Goal: Information Seeking & Learning: Learn about a topic

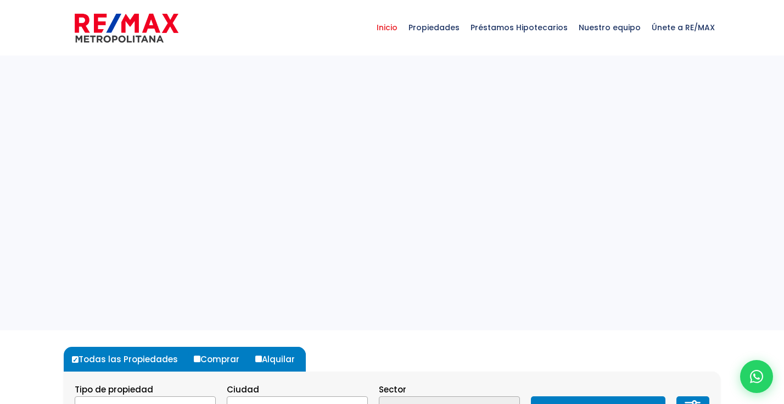
select select
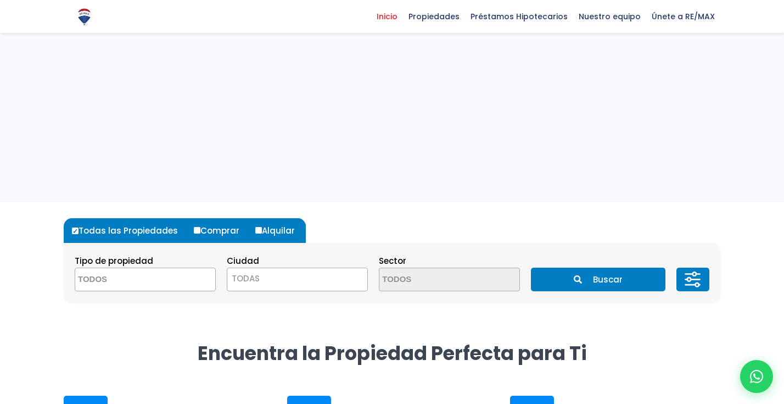
scroll to position [130, 0]
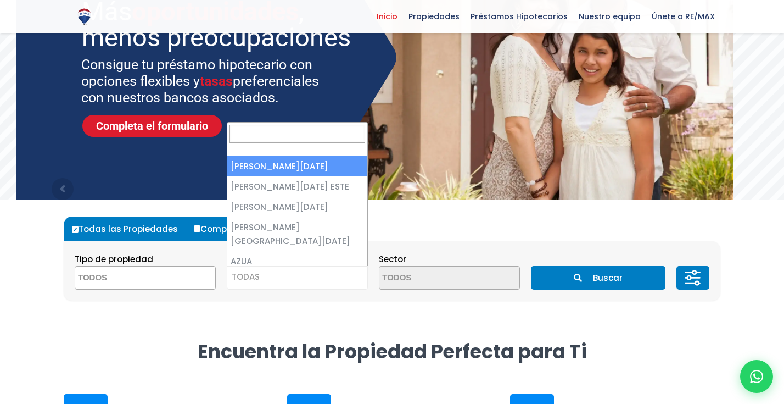
click at [259, 281] on span "TODAS" at bounding box center [246, 277] width 28 height 12
select select "1"
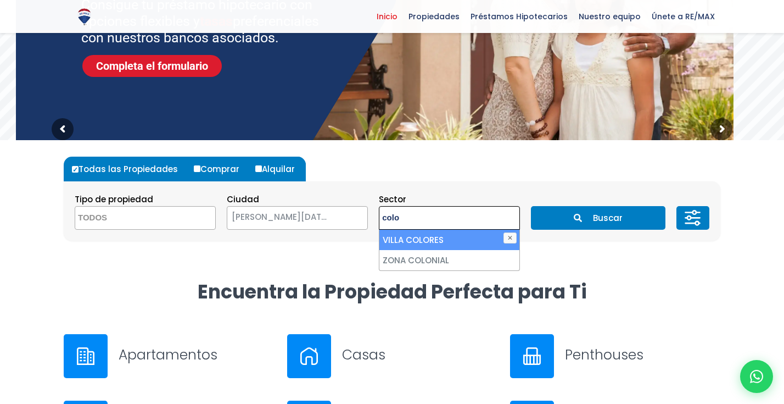
scroll to position [0, 0]
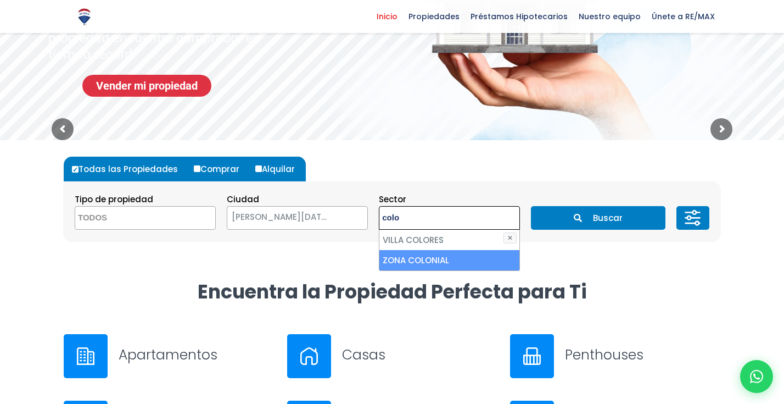
type textarea "colo"
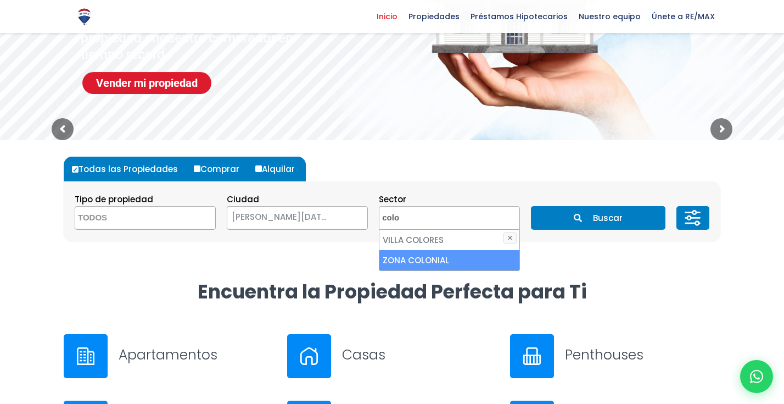
click at [402, 256] on li "ZONA COLONIAL" at bounding box center [449, 260] width 140 height 20
select select "236"
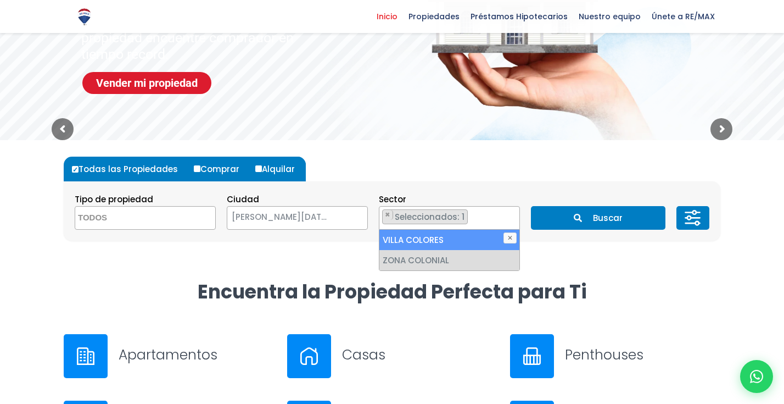
click at [586, 216] on button "Buscar" at bounding box center [598, 218] width 134 height 24
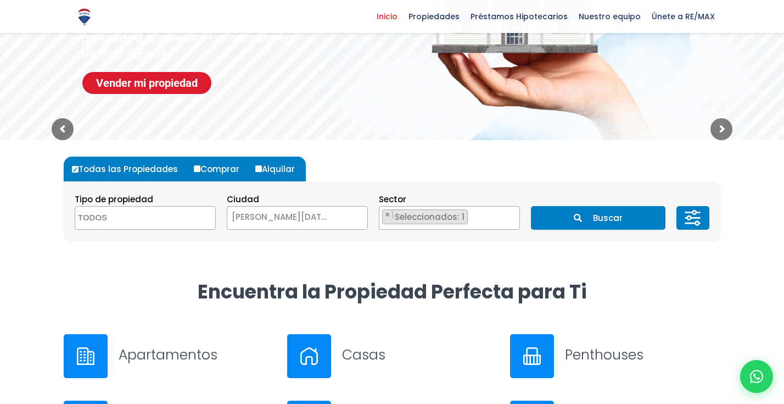
click at [573, 221] on button "Buscar" at bounding box center [598, 218] width 134 height 24
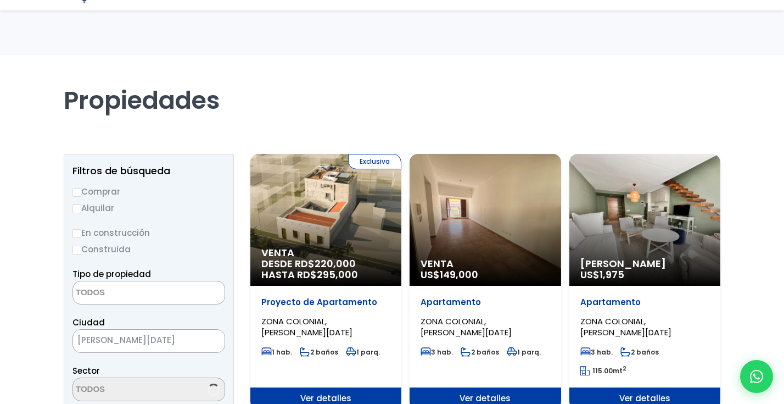
select select
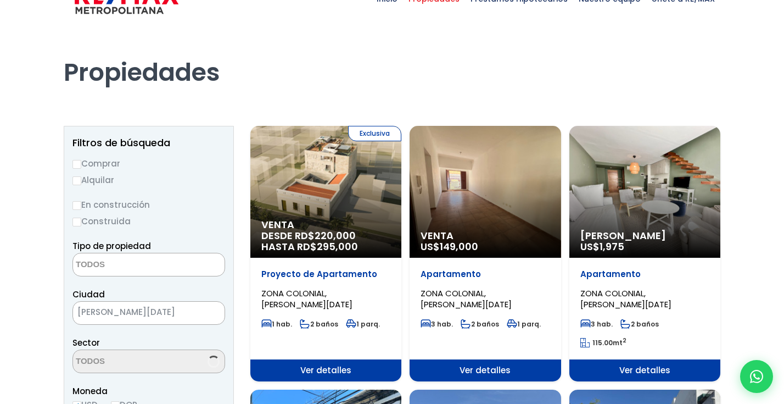
select select "236"
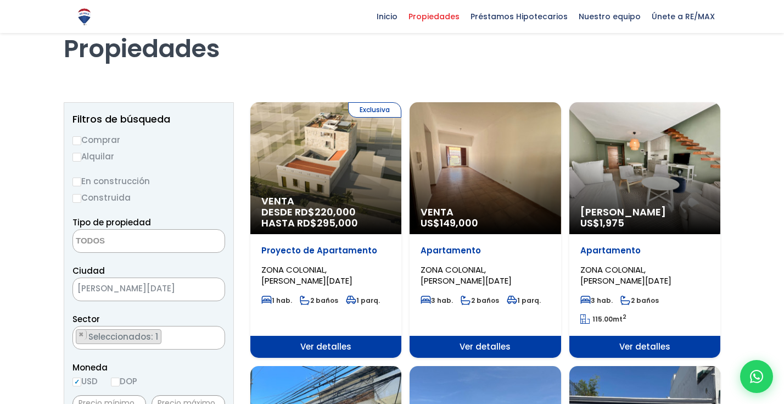
scroll to position [58, 0]
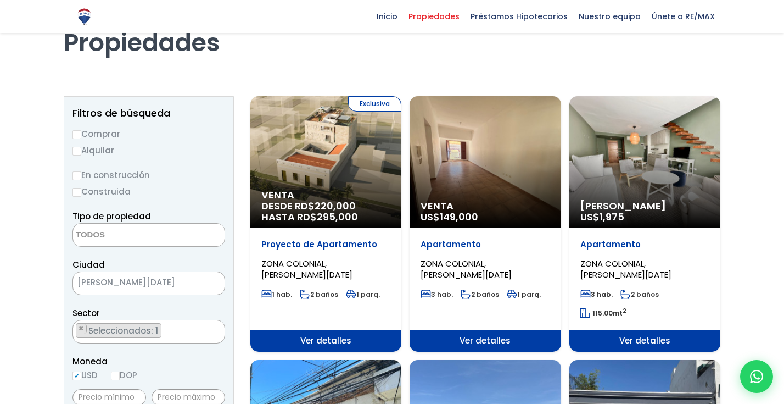
click at [79, 135] on input "Comprar" at bounding box center [76, 134] width 9 height 9
radio input "true"
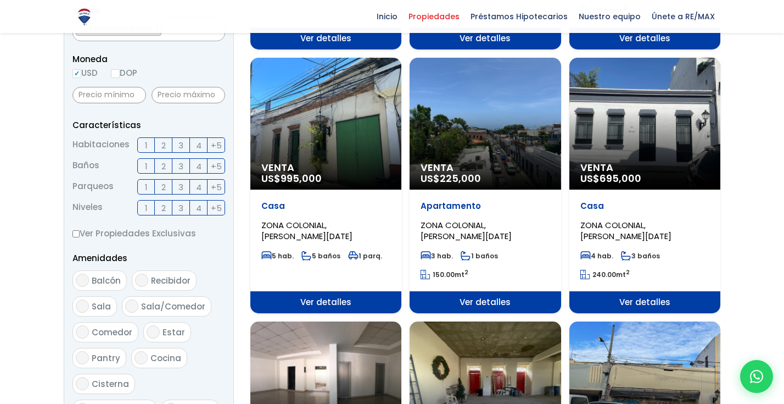
scroll to position [357, 0]
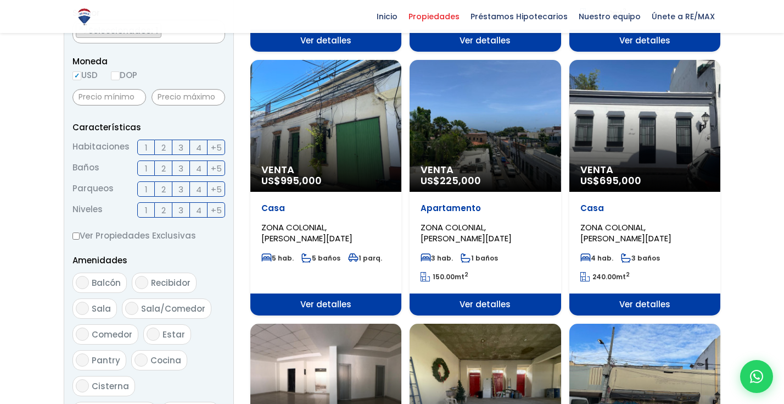
click at [477, 168] on span "Venta" at bounding box center [485, 169] width 129 height 11
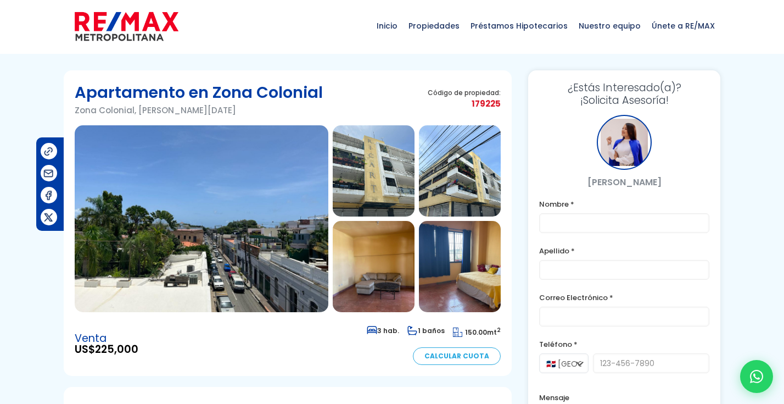
scroll to position [7, 0]
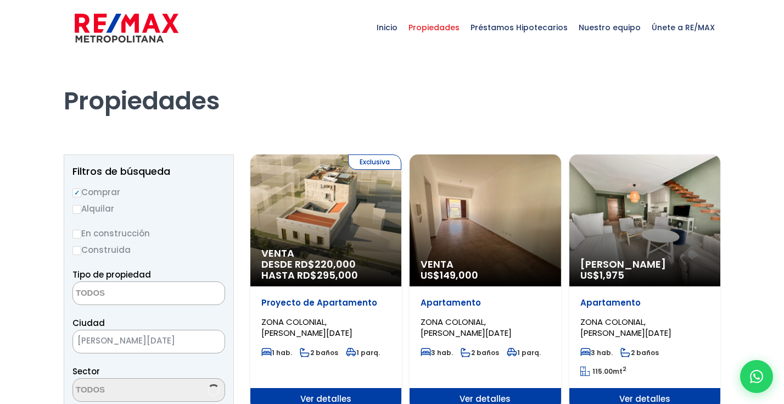
select select
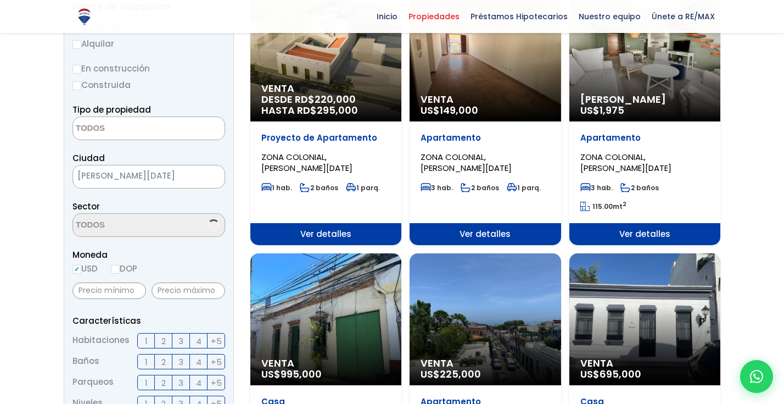
scroll to position [159, 0]
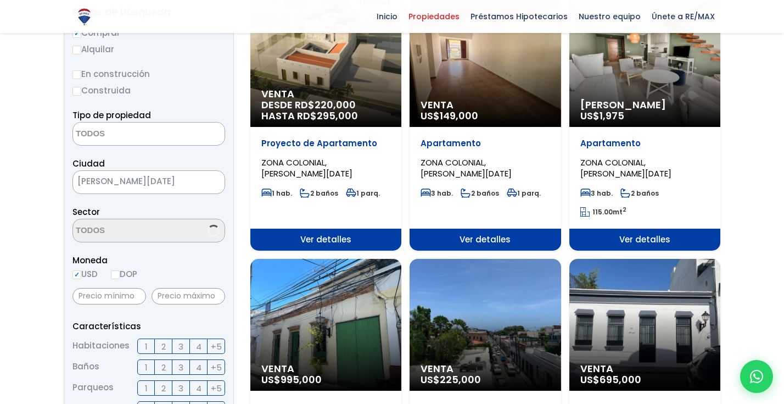
select select "236"
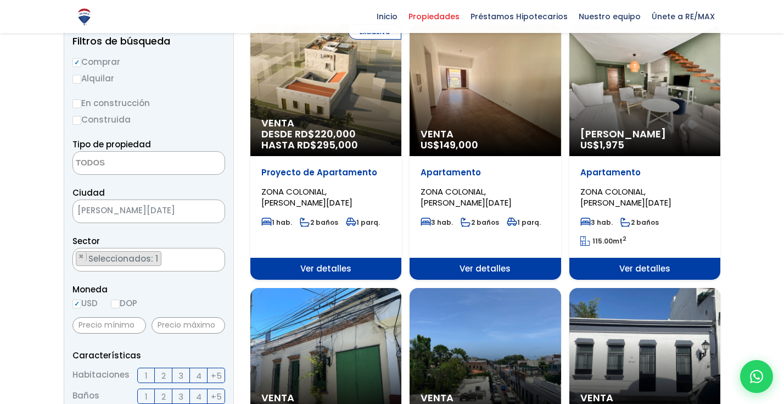
scroll to position [130, 0]
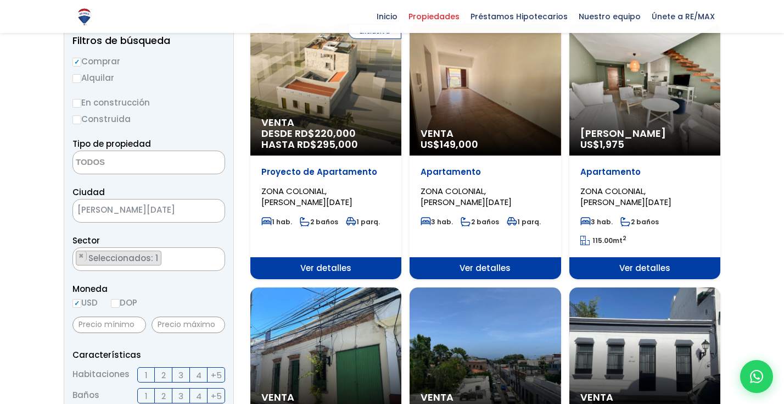
click at [467, 111] on div "Venta US$ 149,000" at bounding box center [485, 90] width 151 height 132
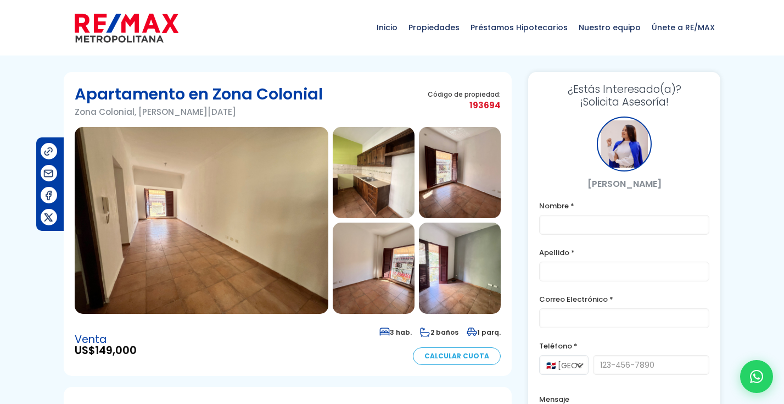
click at [261, 244] on img at bounding box center [202, 220] width 254 height 187
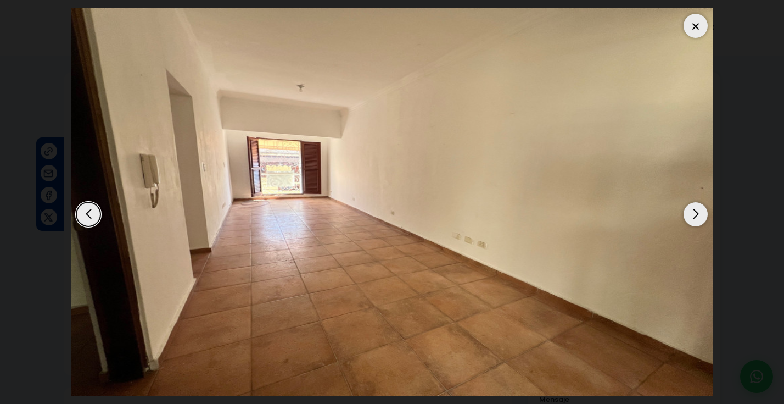
click at [91, 226] on div "Previous slide" at bounding box center [88, 214] width 24 height 24
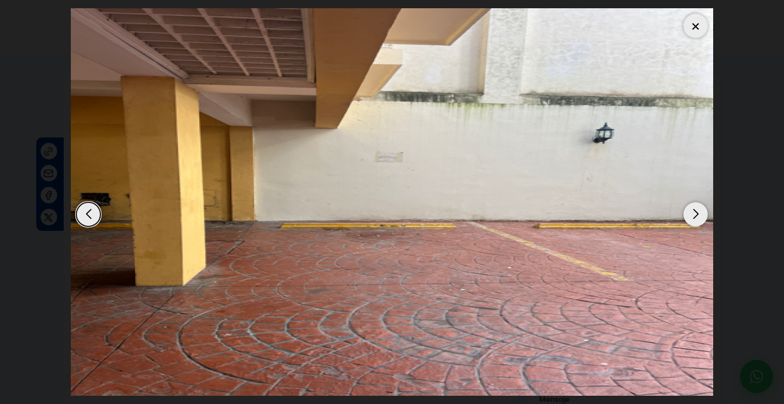
click at [91, 226] on div "Previous slide" at bounding box center [88, 214] width 24 height 24
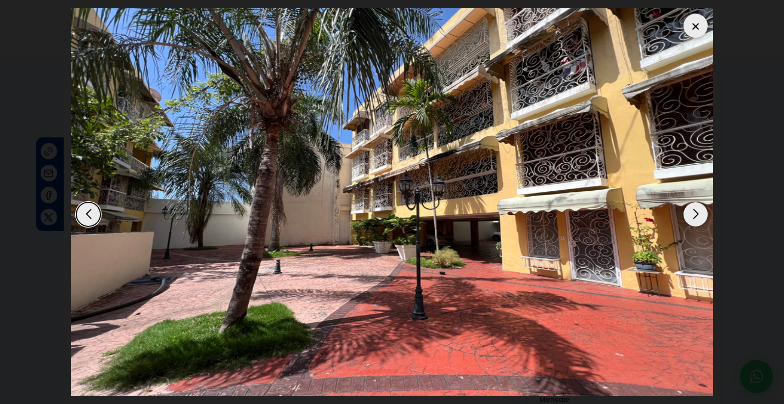
click at [91, 226] on div "Previous slide" at bounding box center [88, 214] width 24 height 24
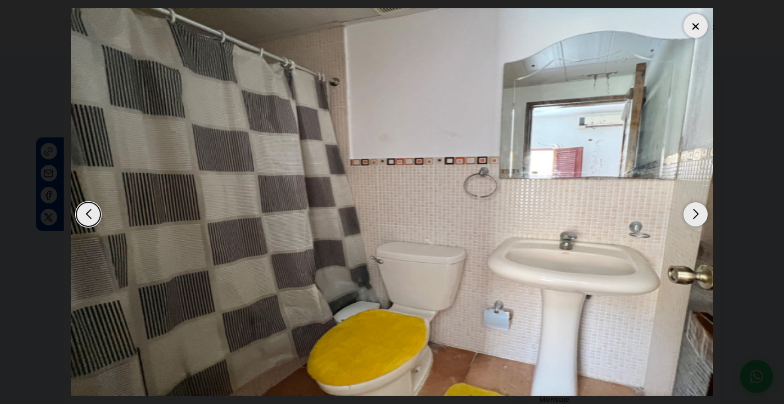
click at [91, 226] on div "Previous slide" at bounding box center [88, 214] width 24 height 24
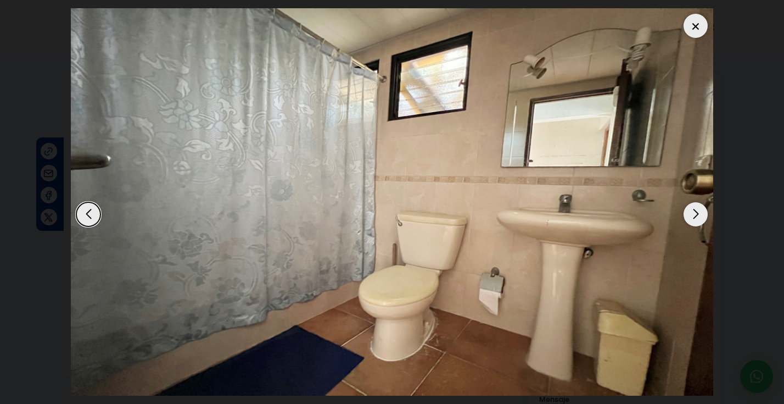
click at [91, 226] on div "Previous slide" at bounding box center [88, 214] width 24 height 24
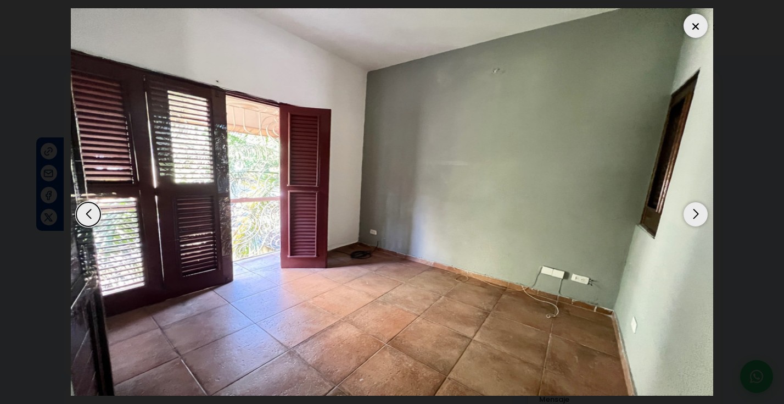
click at [91, 226] on div "Previous slide" at bounding box center [88, 214] width 24 height 24
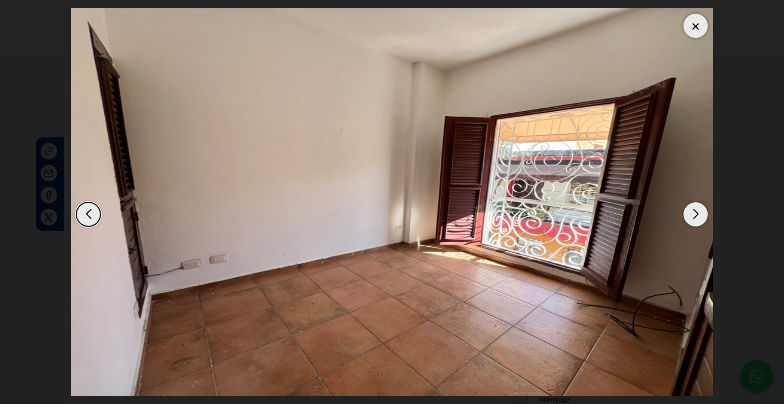
click at [91, 226] on div "Previous slide" at bounding box center [88, 214] width 24 height 24
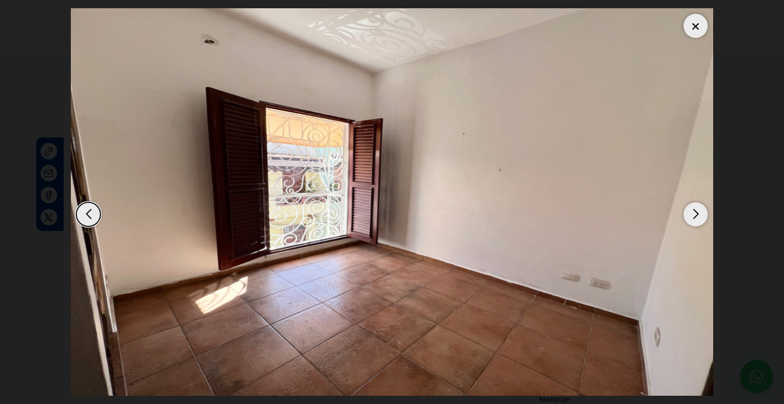
click at [91, 226] on div "Previous slide" at bounding box center [88, 214] width 24 height 24
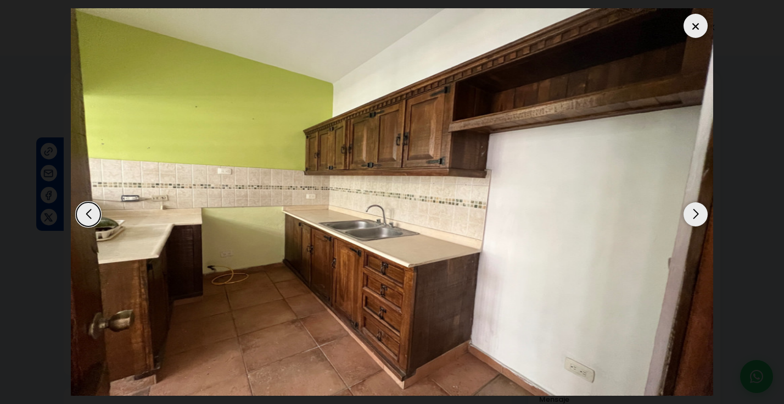
click at [91, 226] on div "Previous slide" at bounding box center [88, 214] width 24 height 24
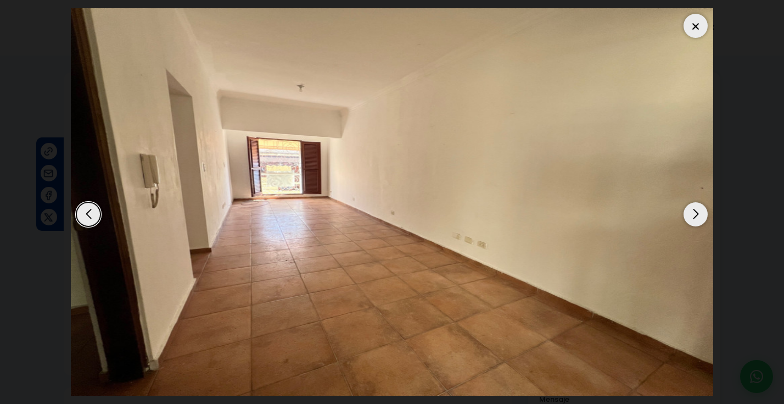
click at [91, 226] on div "Previous slide" at bounding box center [88, 214] width 24 height 24
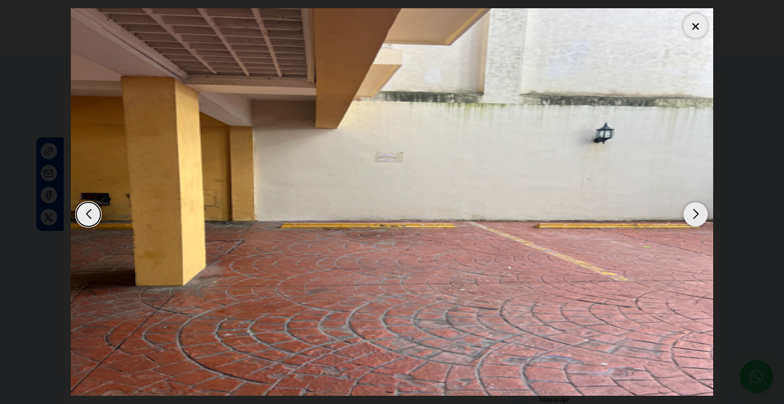
click at [91, 226] on div "Previous slide" at bounding box center [88, 214] width 24 height 24
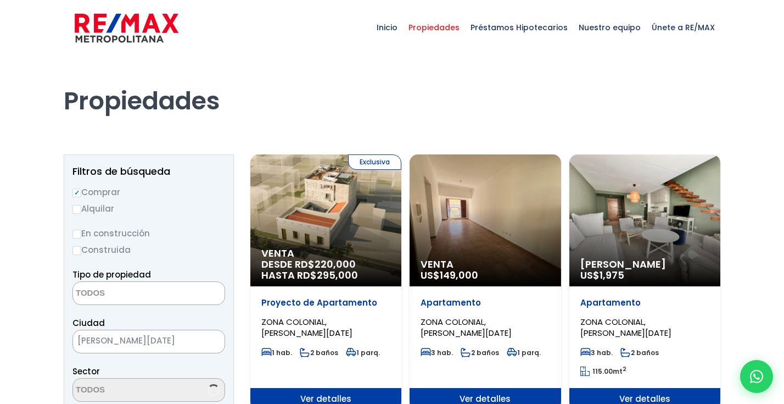
select select
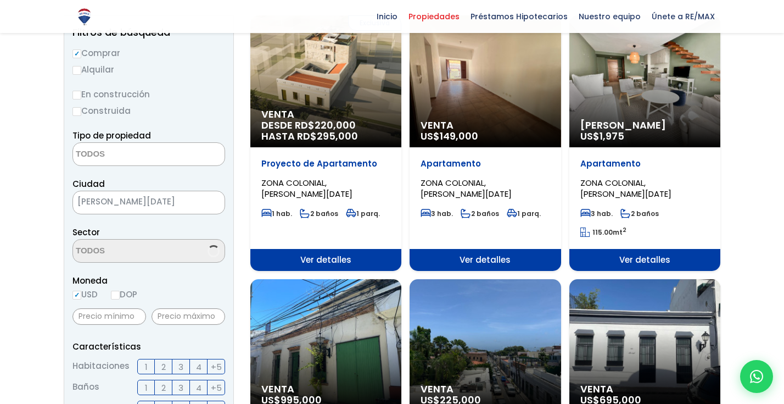
select select "236"
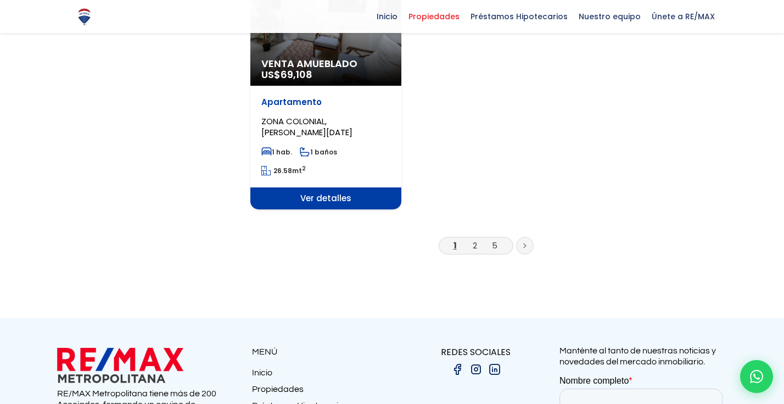
scroll to position [1515, 0]
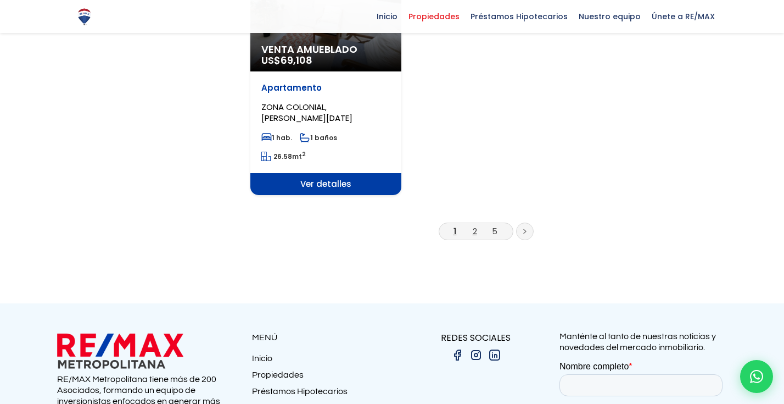
click at [474, 234] on link "2" at bounding box center [475, 231] width 4 height 12
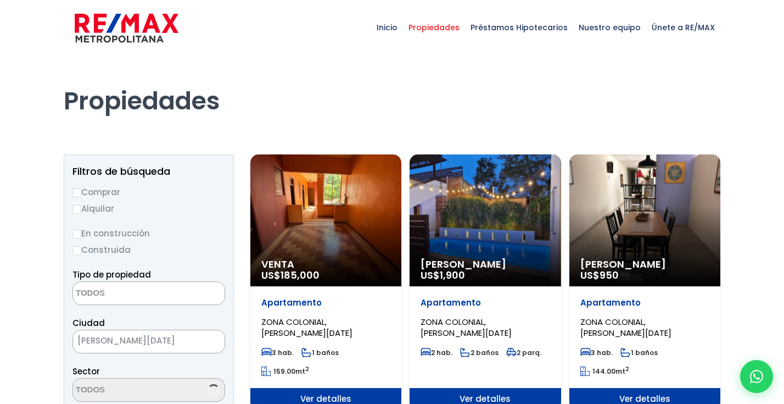
select select
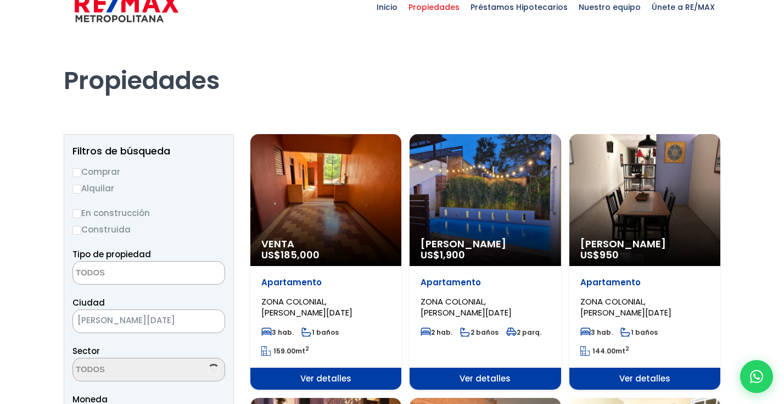
scroll to position [3117, 0]
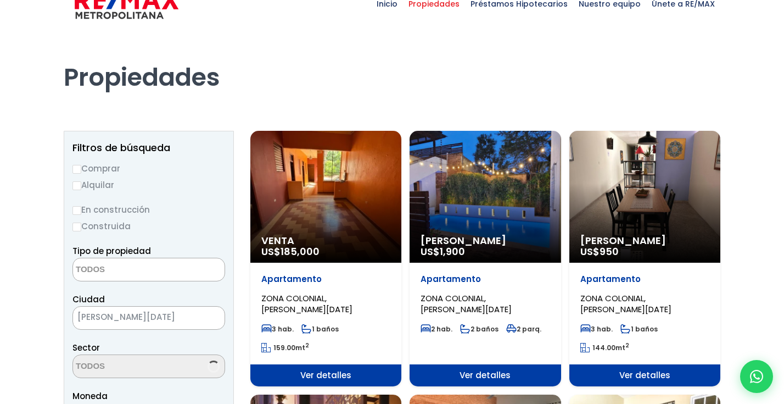
select select "236"
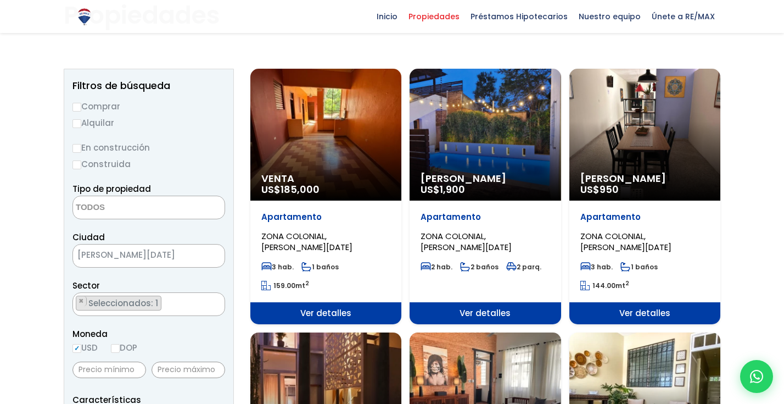
scroll to position [82, 0]
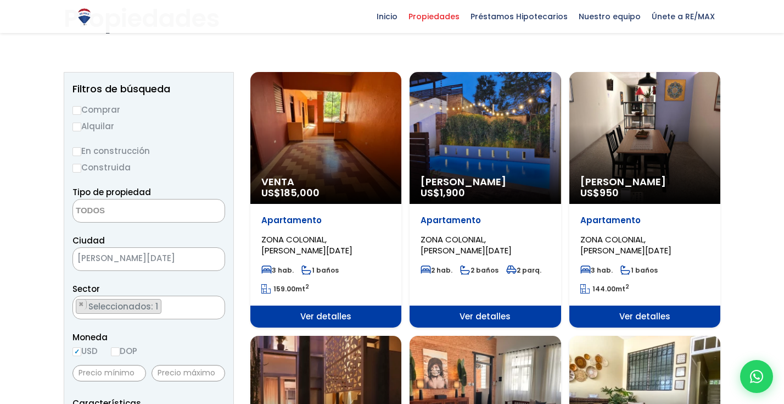
click at [77, 110] on input "Comprar" at bounding box center [76, 110] width 9 height 9
radio input "true"
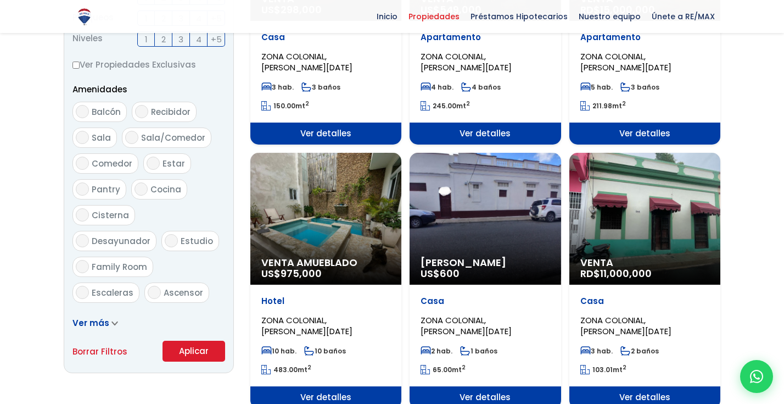
scroll to position [637, 0]
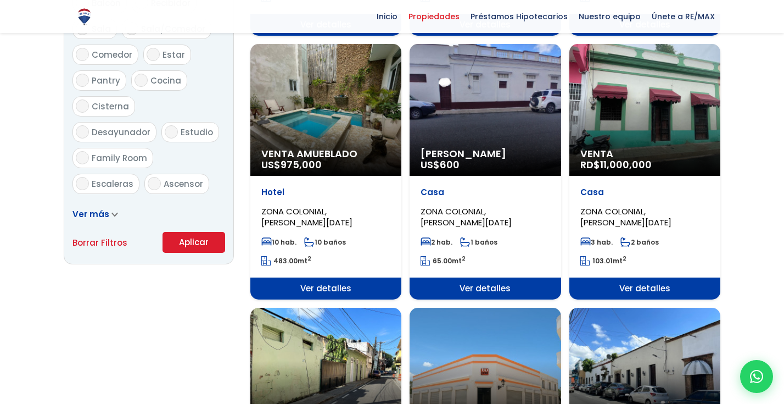
click at [194, 248] on button "Aplicar" at bounding box center [194, 242] width 63 height 21
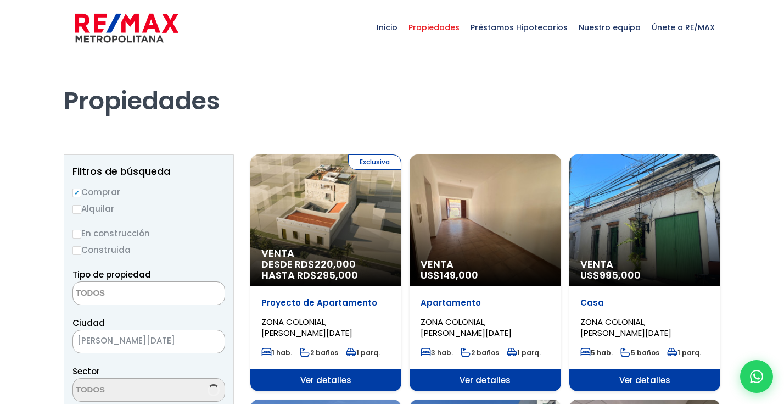
select select
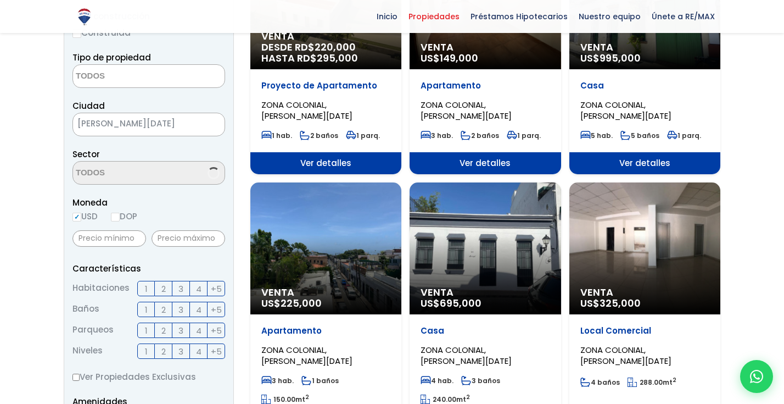
select select "236"
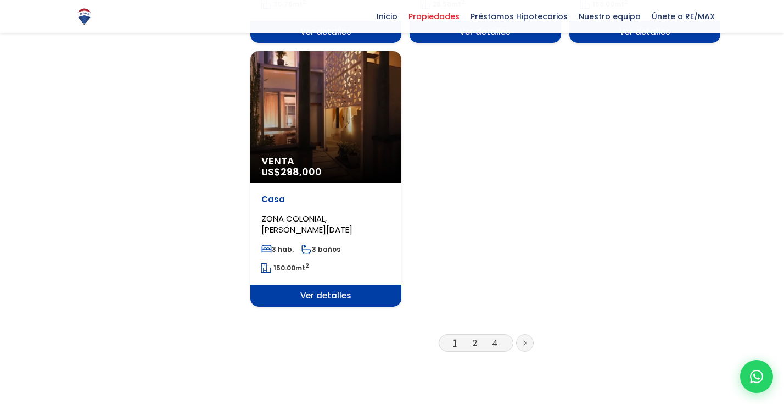
scroll to position [1404, 0]
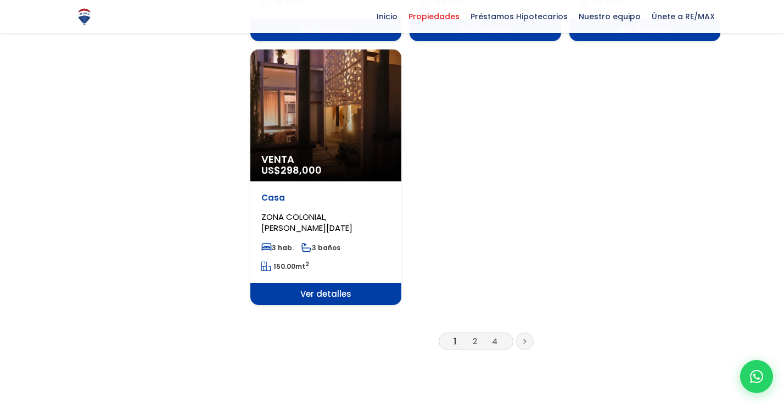
click at [521, 344] on link at bounding box center [525, 341] width 18 height 18
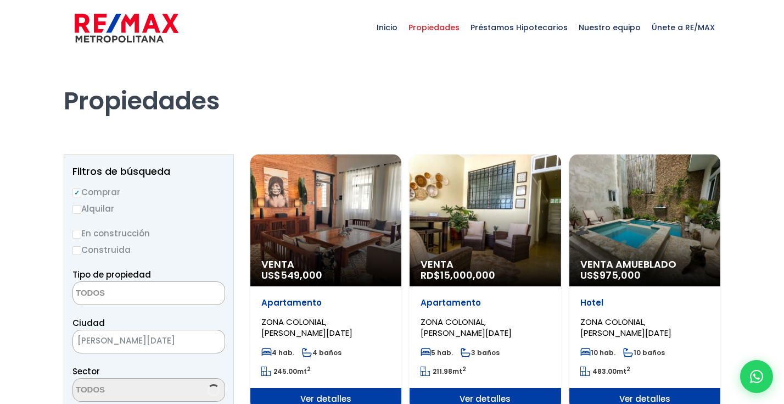
select select
select select "236"
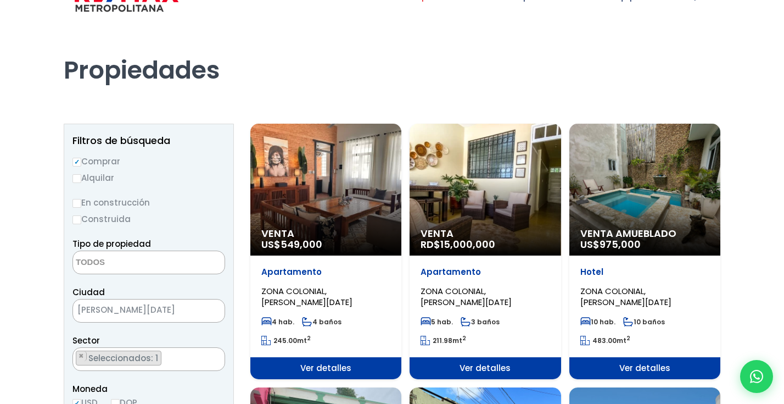
scroll to position [32, 0]
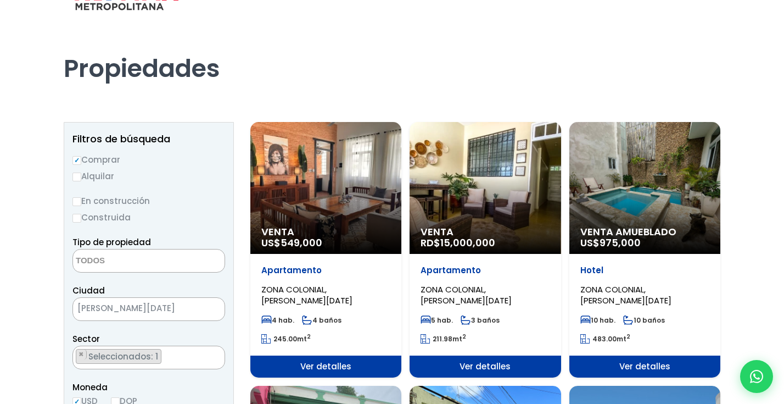
click at [341, 231] on span "Venta" at bounding box center [325, 231] width 129 height 11
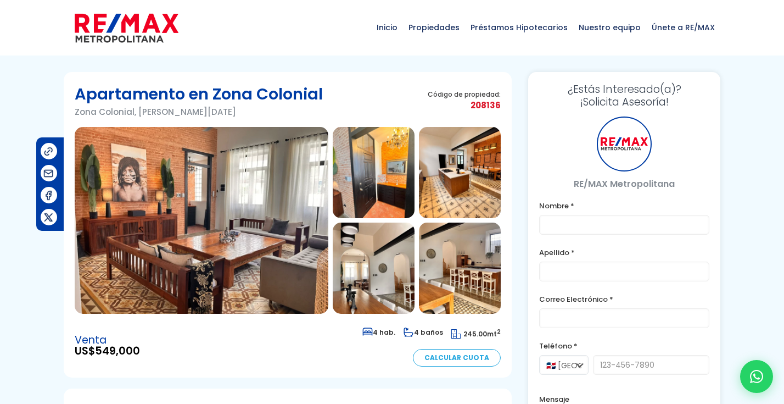
click at [242, 222] on img at bounding box center [202, 220] width 254 height 187
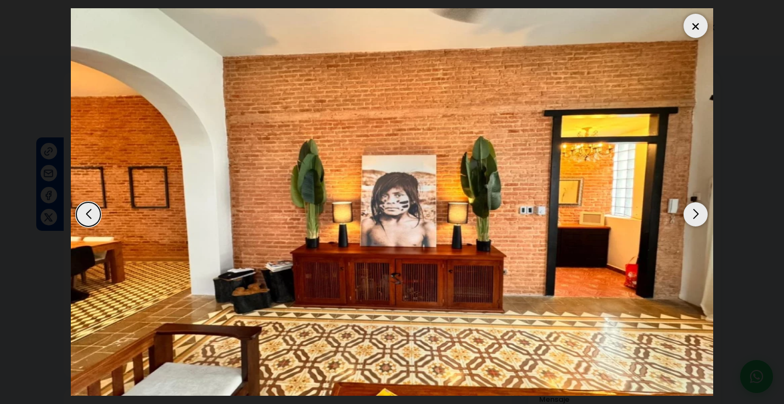
scroll to position [289, 0]
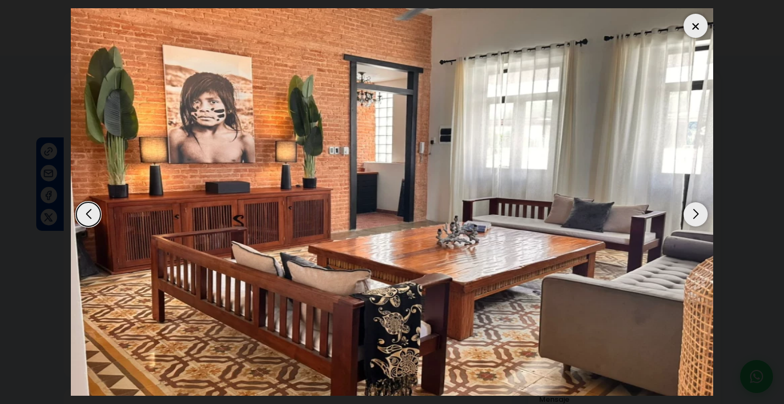
click at [91, 202] on div "Previous slide" at bounding box center [88, 214] width 24 height 24
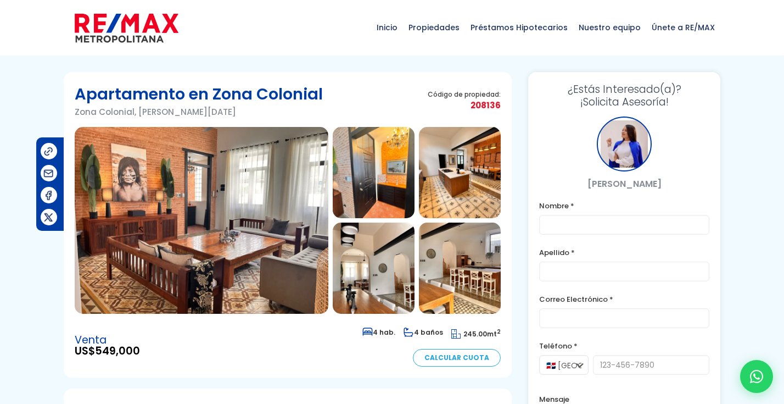
scroll to position [0, 0]
click at [385, 175] on img at bounding box center [374, 172] width 82 height 91
click at [444, 192] on img at bounding box center [460, 172] width 82 height 91
click at [231, 192] on img at bounding box center [202, 220] width 254 height 187
click at [457, 147] on img at bounding box center [460, 172] width 82 height 91
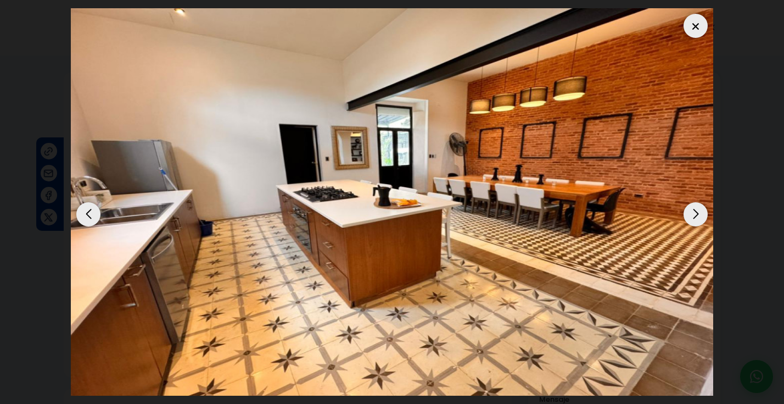
click at [688, 202] on div "Next slide" at bounding box center [696, 214] width 24 height 24
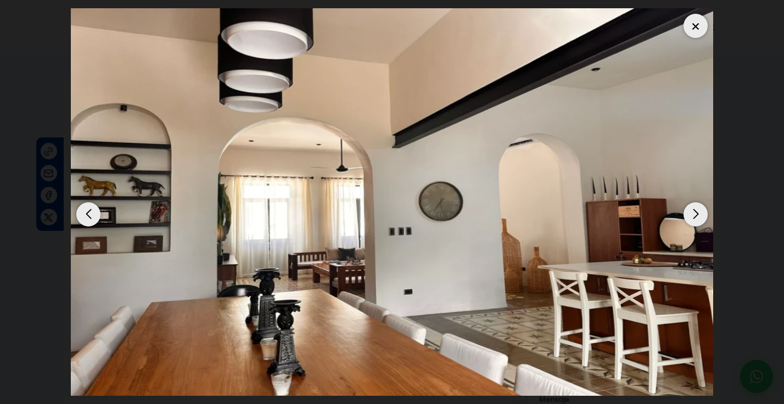
click at [692, 202] on div "Next slide" at bounding box center [696, 214] width 24 height 24
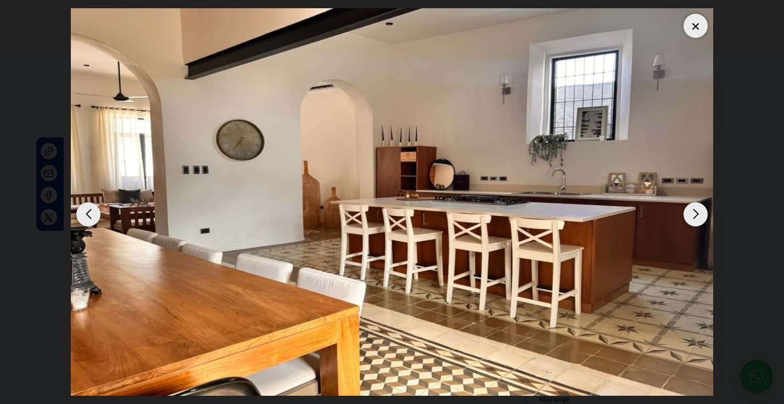
click at [692, 202] on div "Next slide" at bounding box center [696, 214] width 24 height 24
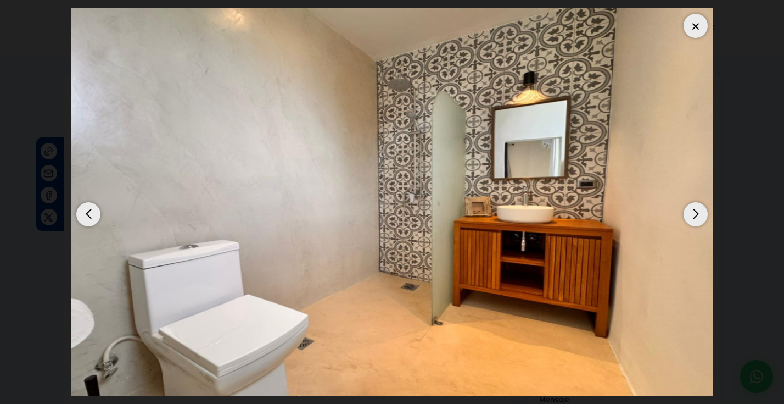
click at [692, 202] on div "Next slide" at bounding box center [696, 214] width 24 height 24
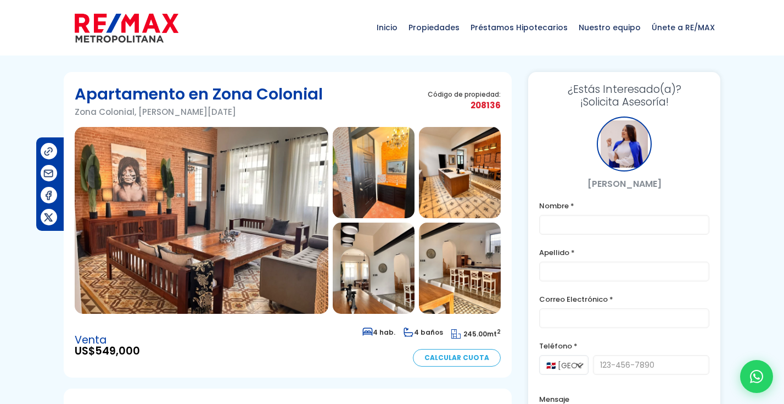
click at [445, 198] on img at bounding box center [460, 172] width 82 height 91
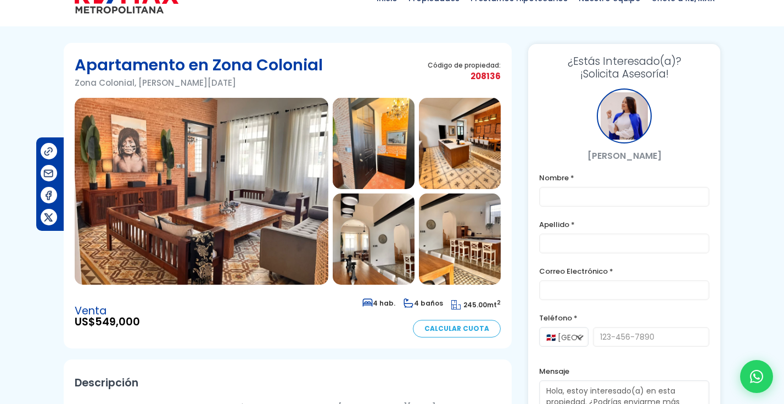
scroll to position [29, 0]
click at [368, 214] on img at bounding box center [374, 239] width 82 height 91
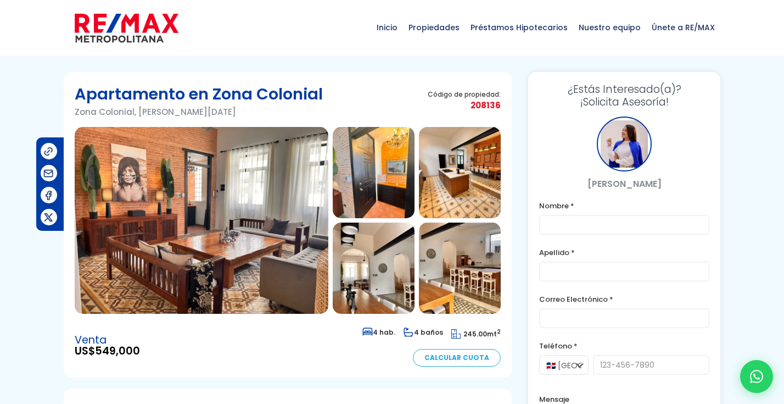
scroll to position [0, 0]
click at [297, 165] on img at bounding box center [202, 220] width 254 height 187
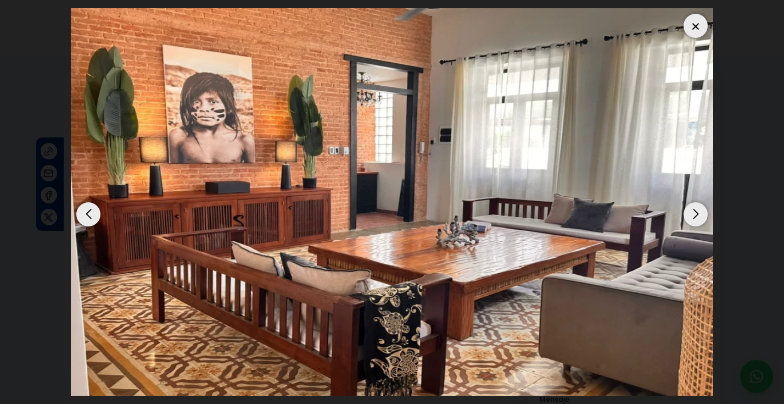
click at [82, 202] on div "Previous slide" at bounding box center [88, 214] width 24 height 24
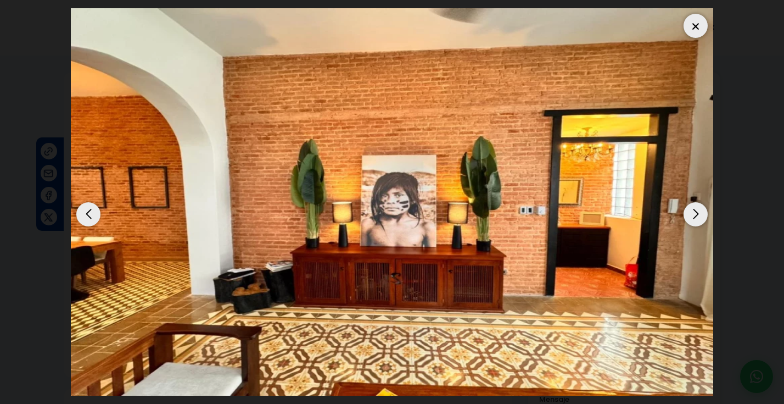
click at [82, 202] on div "Previous slide" at bounding box center [88, 214] width 24 height 24
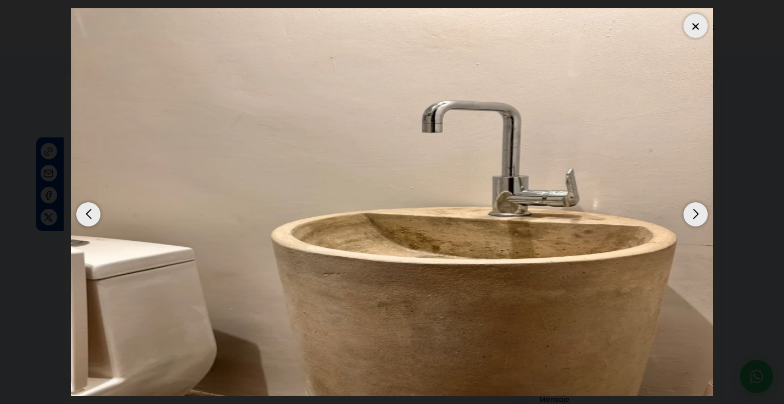
click at [83, 202] on div "Previous slide" at bounding box center [88, 214] width 24 height 24
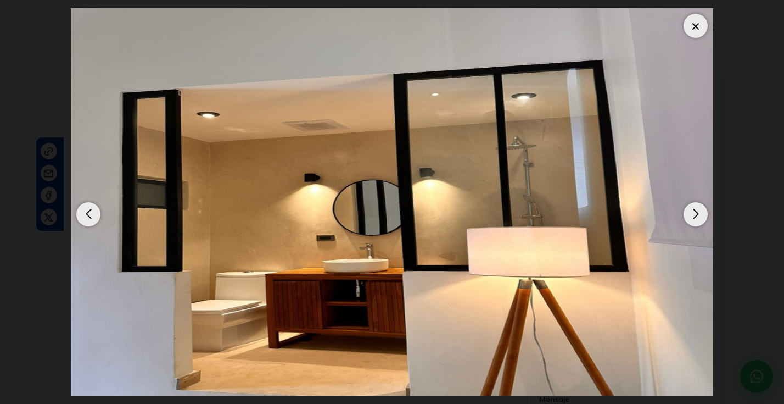
click at [83, 202] on div "Previous slide" at bounding box center [88, 214] width 24 height 24
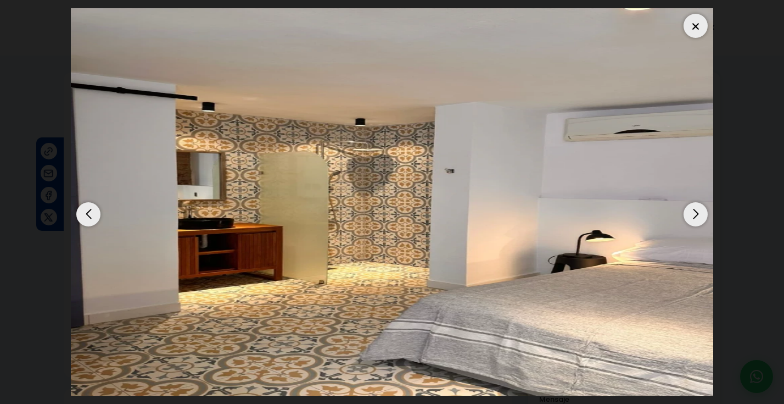
click at [83, 202] on div "Previous slide" at bounding box center [88, 214] width 24 height 24
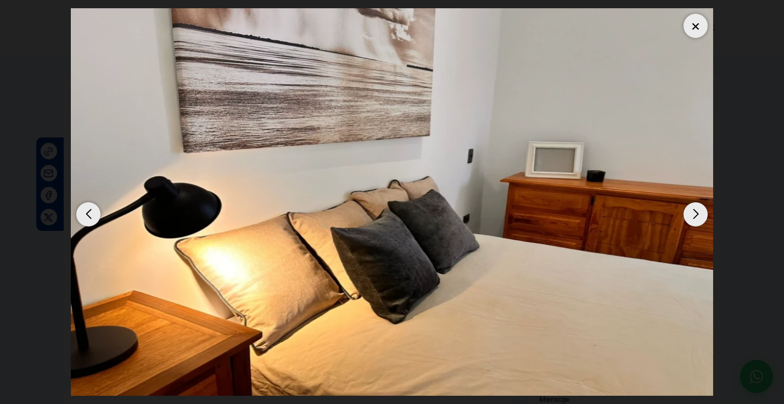
click at [83, 202] on div "Previous slide" at bounding box center [88, 214] width 24 height 24
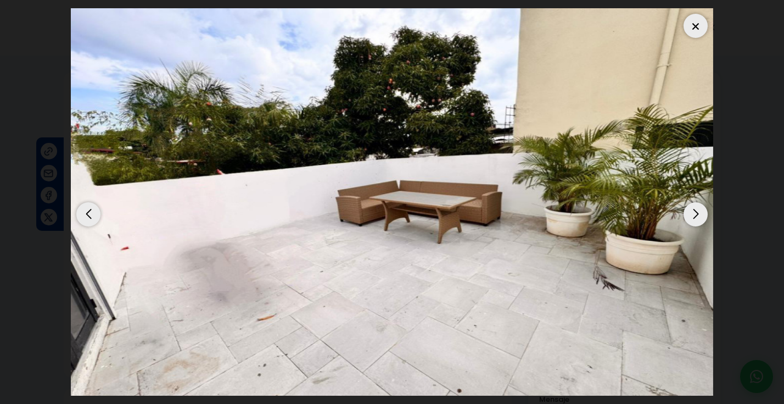
click at [83, 202] on div "Previous slide" at bounding box center [88, 214] width 24 height 24
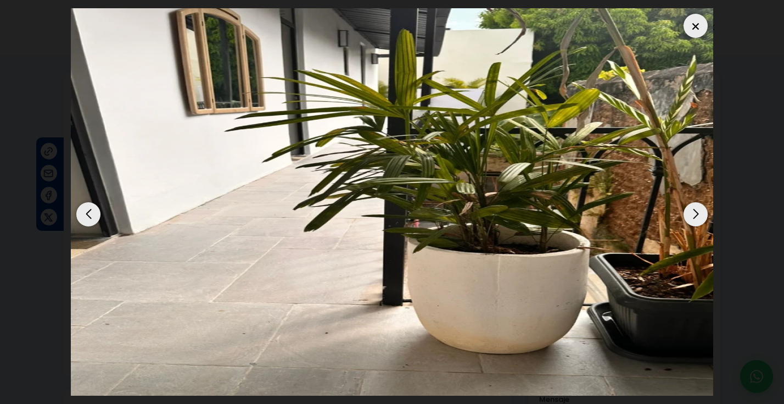
click at [90, 204] on div "Previous slide" at bounding box center [88, 214] width 24 height 24
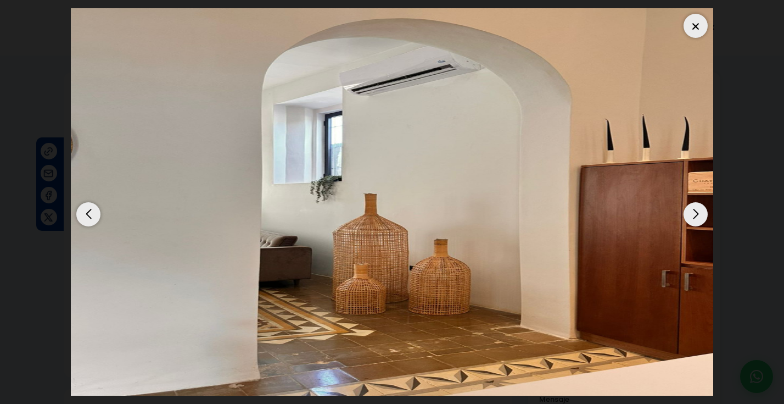
click at [83, 205] on div "Previous slide" at bounding box center [88, 214] width 24 height 24
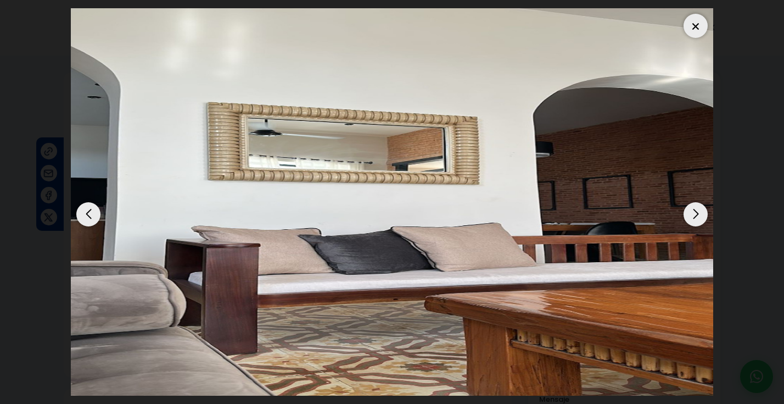
click at [83, 205] on div "Previous slide" at bounding box center [88, 214] width 24 height 24
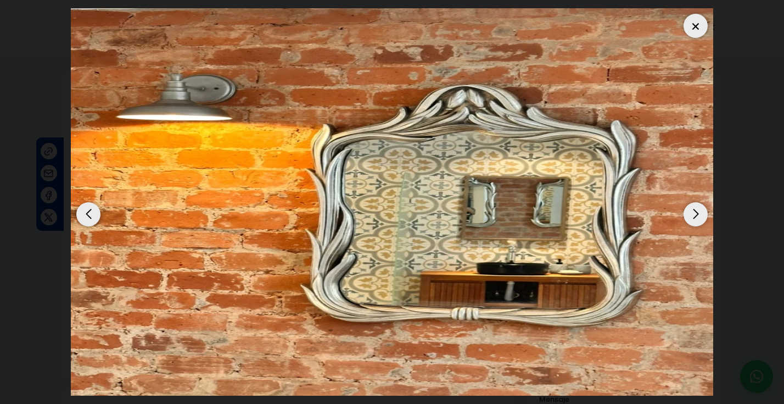
click at [83, 205] on div "Previous slide" at bounding box center [88, 214] width 24 height 24
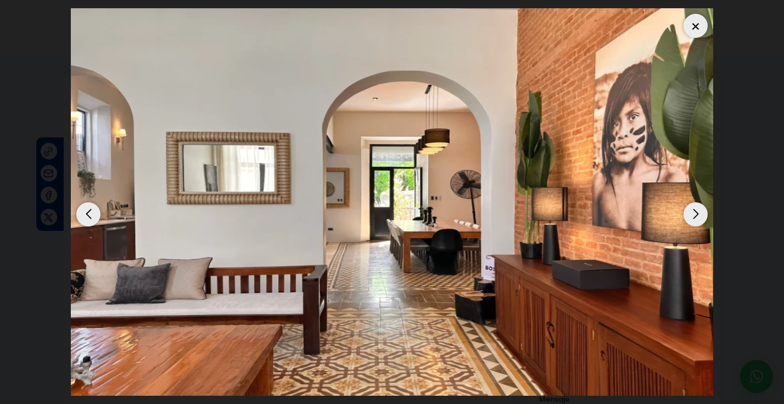
click at [83, 205] on div "Previous slide" at bounding box center [88, 214] width 24 height 24
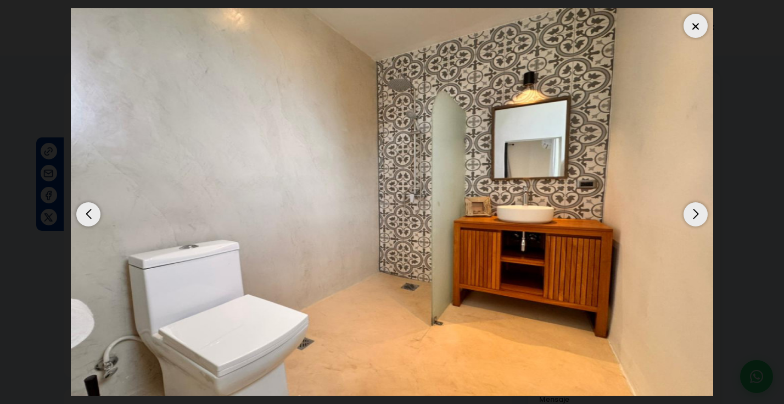
click at [83, 205] on div "Previous slide" at bounding box center [88, 214] width 24 height 24
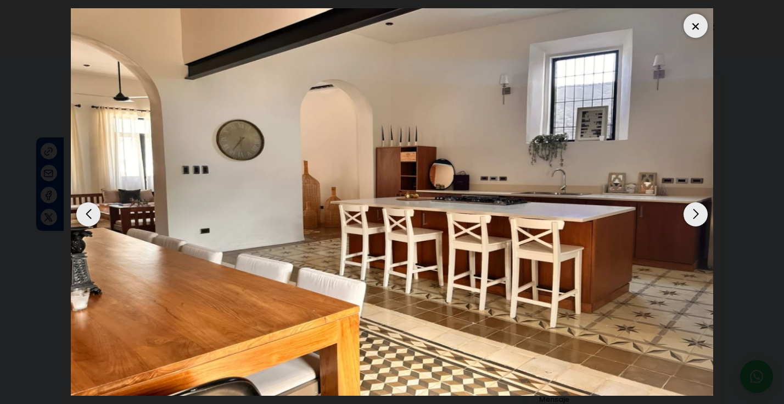
click at [83, 205] on div "Previous slide" at bounding box center [88, 214] width 24 height 24
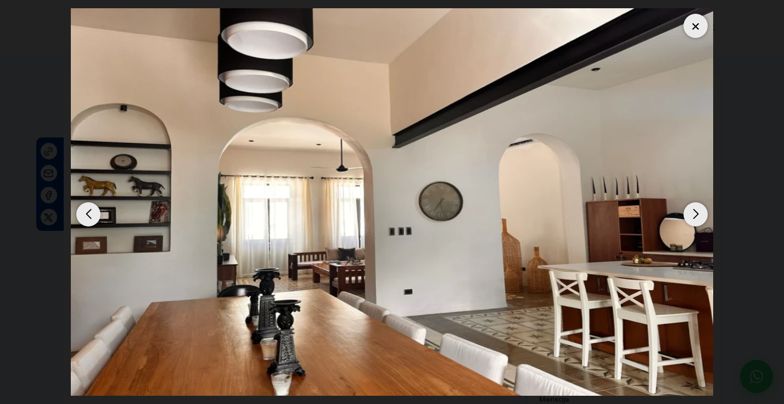
click at [83, 205] on div "Previous slide" at bounding box center [88, 214] width 24 height 24
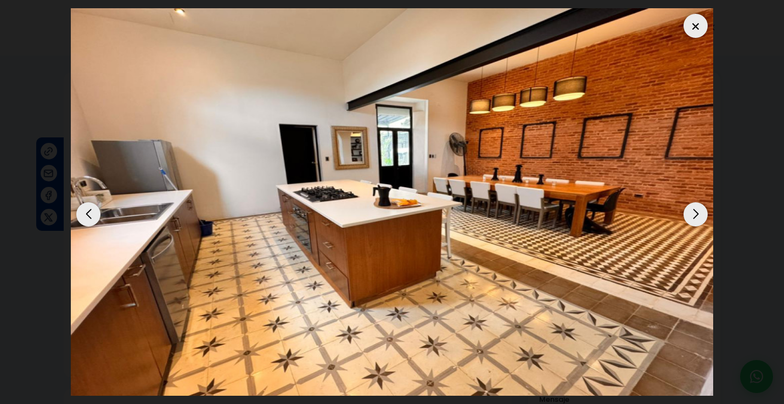
click at [83, 205] on div "Previous slide" at bounding box center [88, 214] width 24 height 24
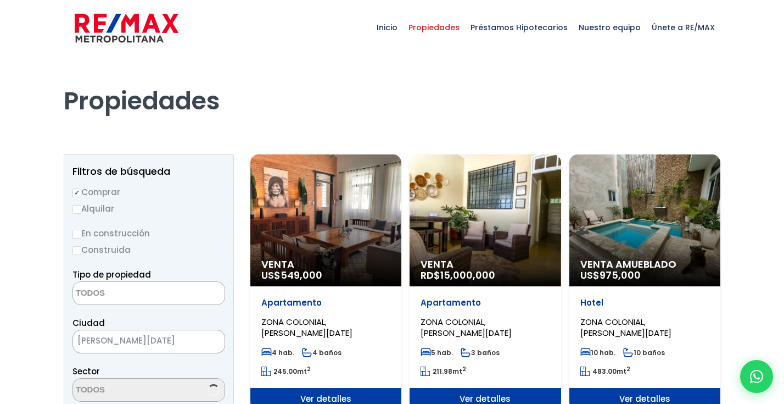
select select
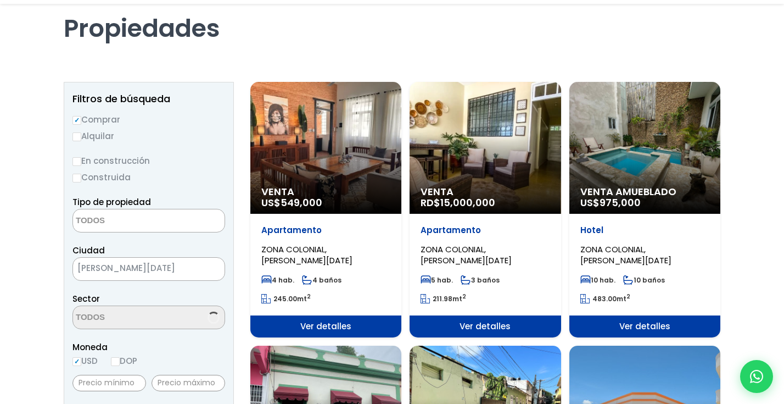
select select "236"
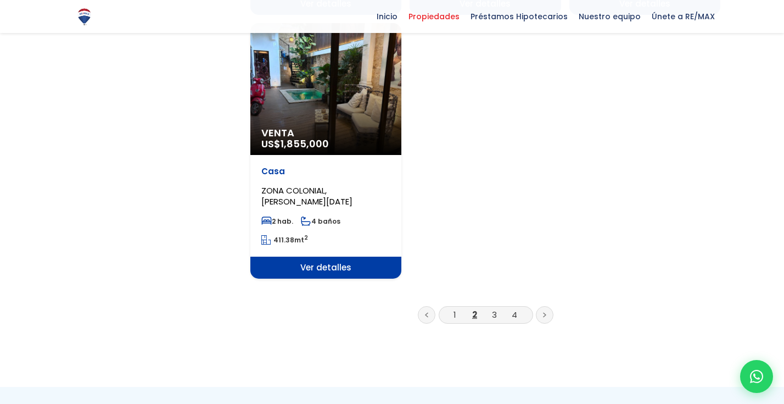
scroll to position [1457, 0]
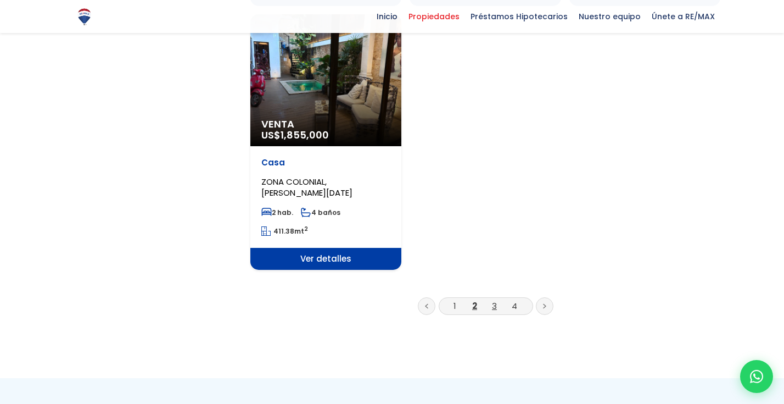
click at [492, 309] on link "3" at bounding box center [494, 306] width 5 height 12
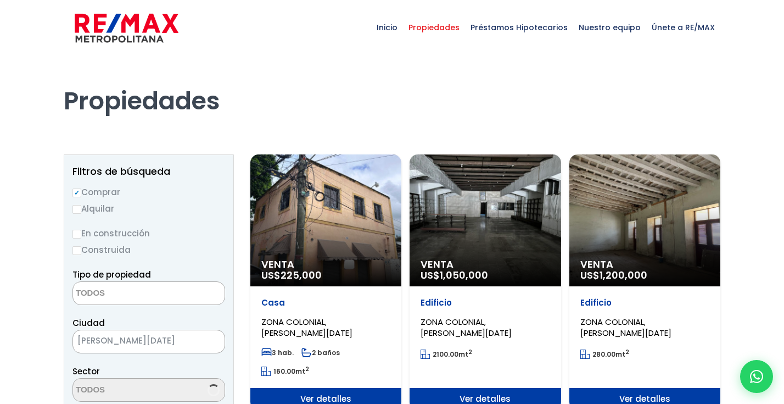
select select
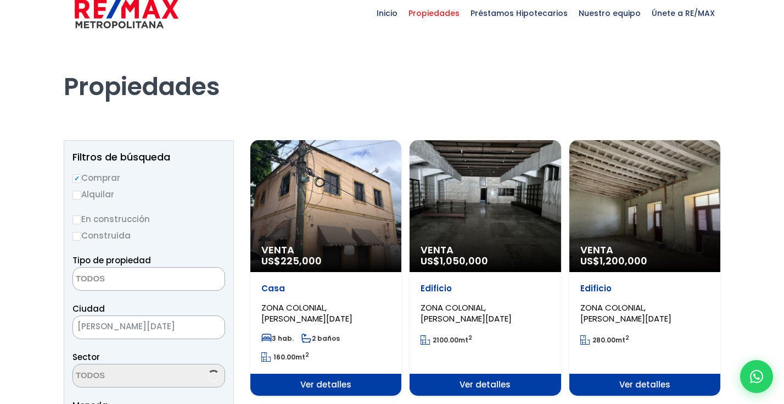
scroll to position [15, 0]
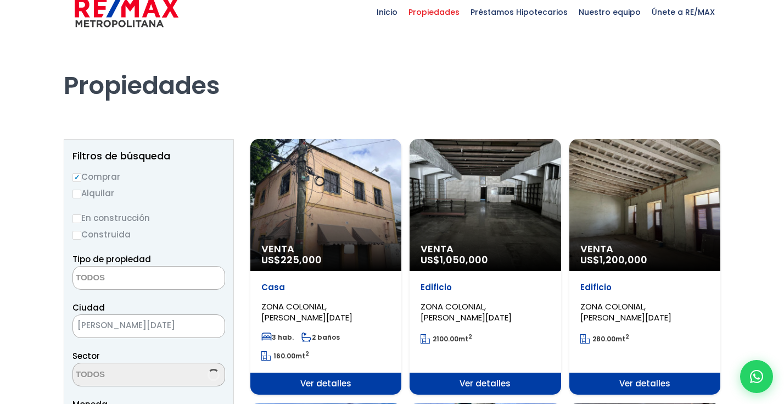
select select "236"
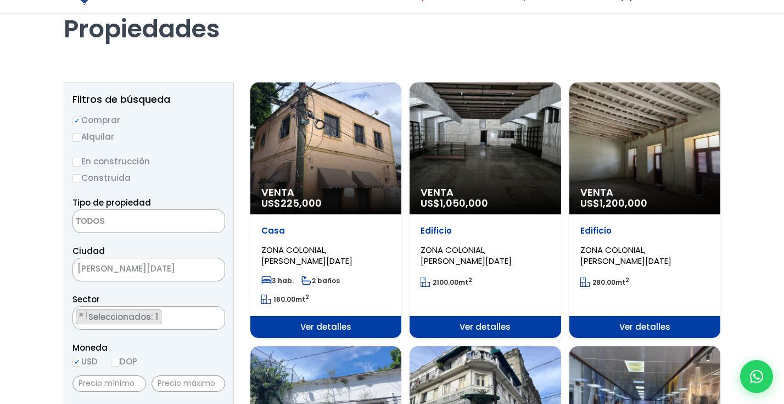
scroll to position [75, 0]
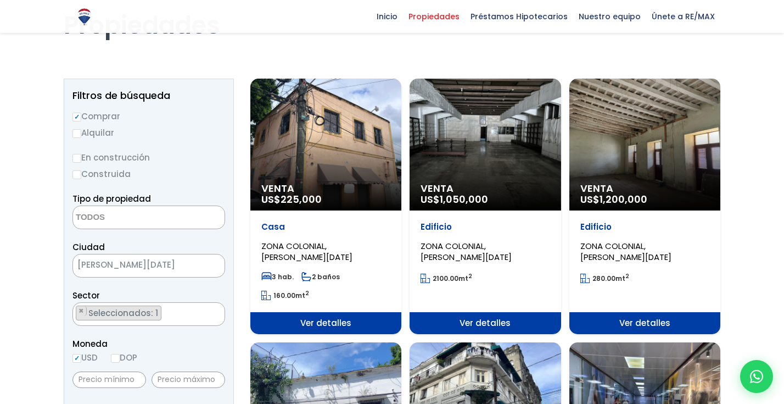
click at [317, 172] on div "Venta US$ 225,000" at bounding box center [325, 145] width 151 height 132
click at [311, 189] on span "Venta" at bounding box center [325, 188] width 129 height 11
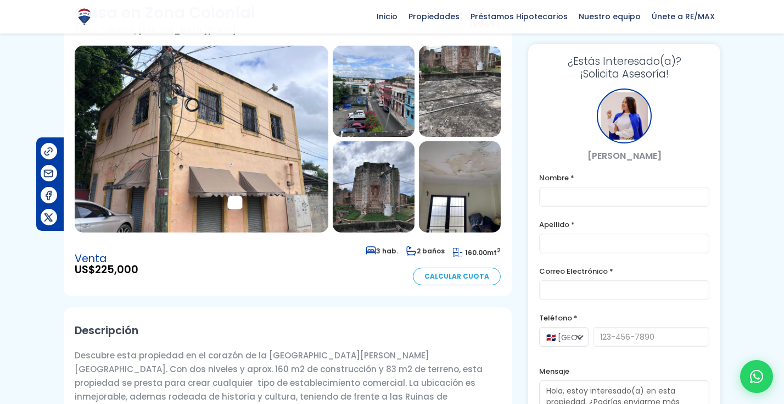
scroll to position [71, 0]
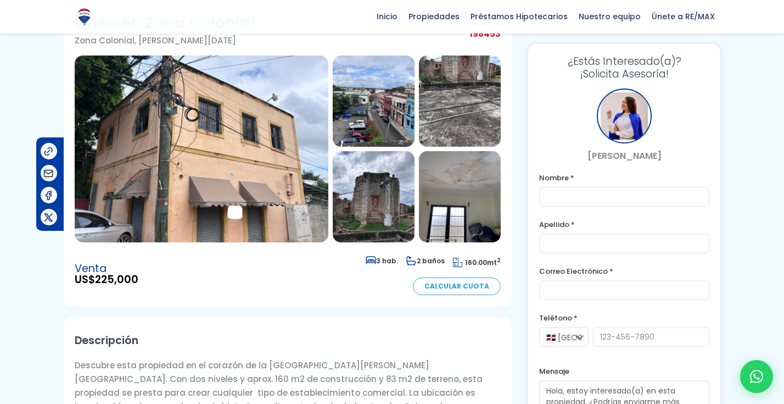
click at [315, 178] on img at bounding box center [202, 148] width 254 height 187
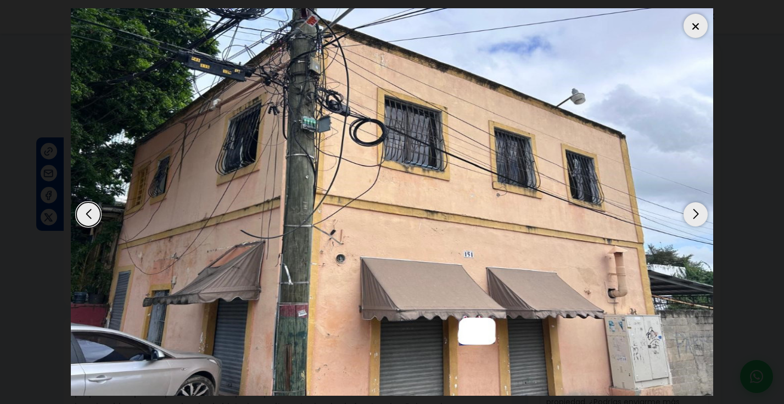
scroll to position [0, 0]
click at [533, 180] on img "1 / 10" at bounding box center [392, 201] width 642 height 387
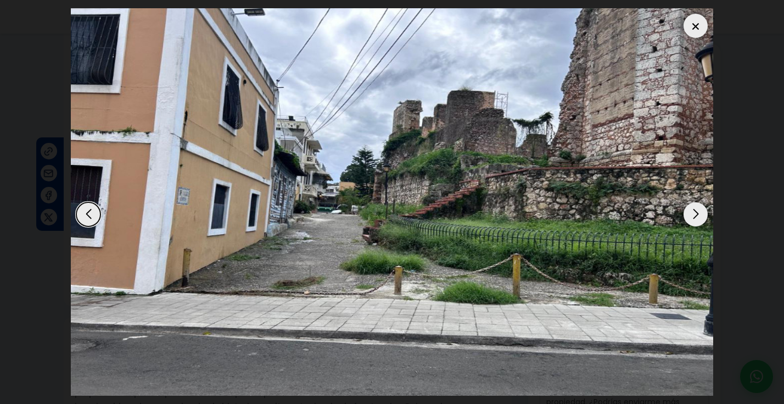
click at [533, 180] on img "10 / 10" at bounding box center [392, 201] width 642 height 387
click at [490, 186] on img "10 / 10" at bounding box center [392, 201] width 642 height 387
click at [540, 185] on img "10 / 10" at bounding box center [392, 201] width 642 height 387
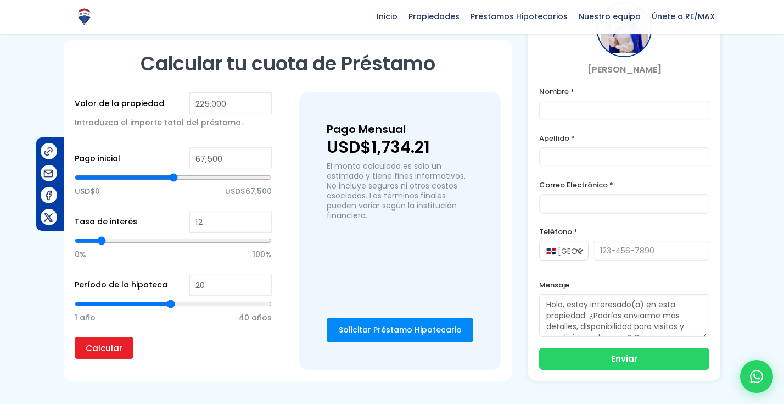
scroll to position [699, 0]
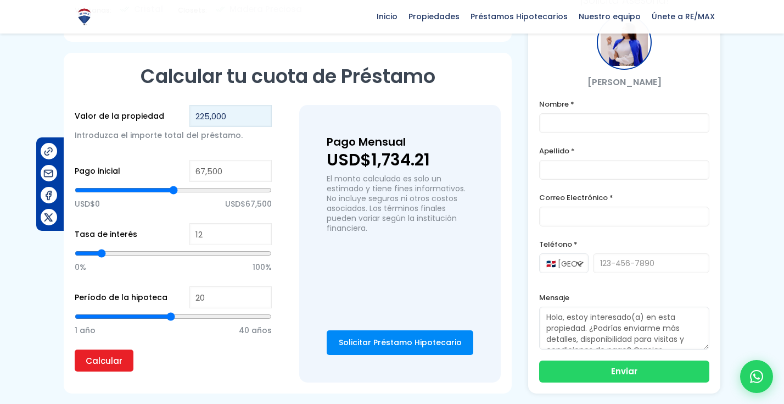
click at [235, 107] on input "225,000" at bounding box center [230, 116] width 82 height 22
type input "22,500"
type input "0"
type input "190,000"
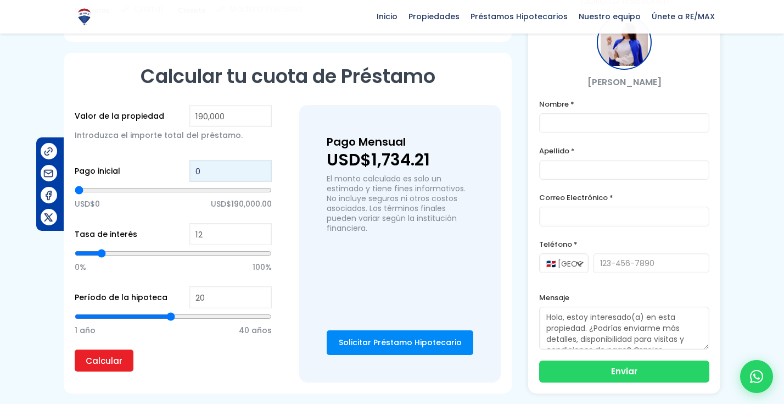
click at [235, 160] on input "0" at bounding box center [230, 171] width 82 height 22
drag, startPoint x: 235, startPoint y: 159, endPoint x: 186, endPoint y: 147, distance: 50.5
click at [186, 160] on div "Pago inicial 0 USD$0 USD$190,000.00" at bounding box center [173, 191] width 197 height 63
type input "3"
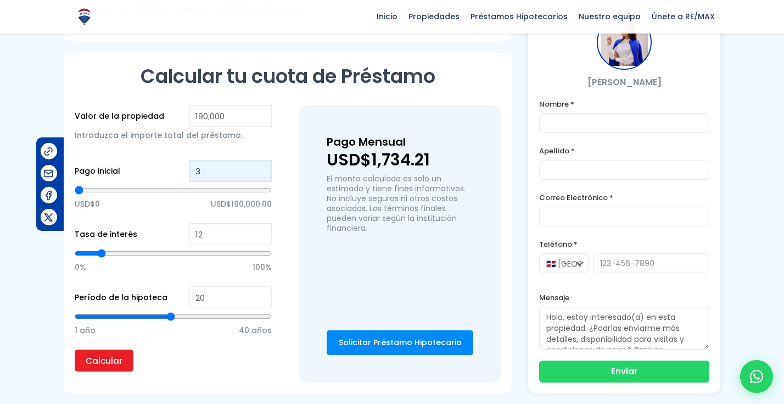
type input "30"
type input "300"
type input "3,000"
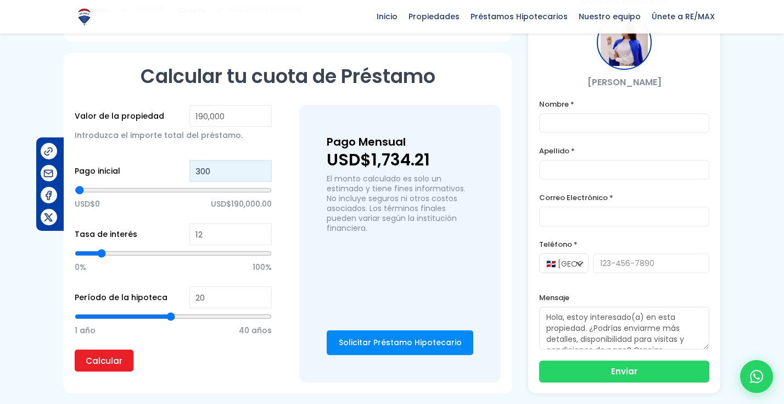
type input "3000"
type input "30,000"
type input "30000"
click at [156, 195] on p "USD$0 USD$190,000.00" at bounding box center [173, 203] width 197 height 16
click at [208, 266] on div "0% 100%" at bounding box center [173, 265] width 197 height 41
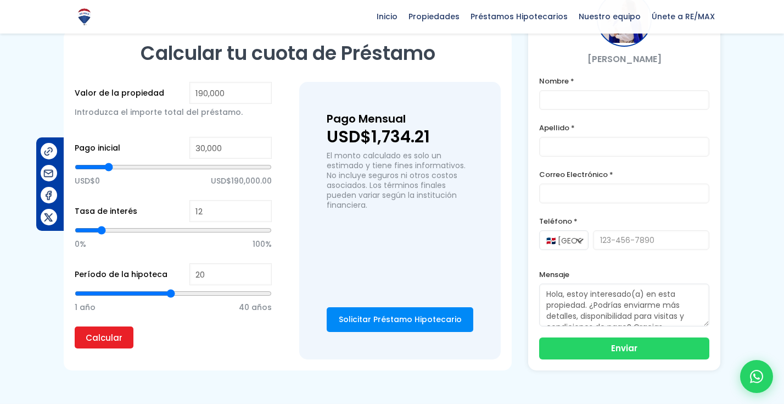
scroll to position [724, 0]
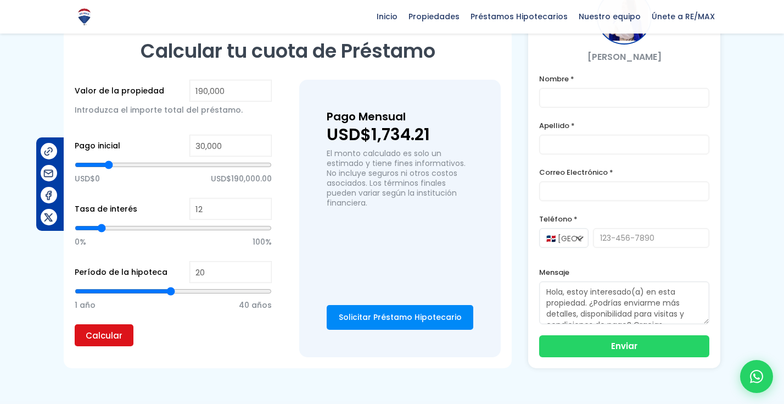
click at [104, 324] on input "Calcular" at bounding box center [104, 335] width 59 height 22
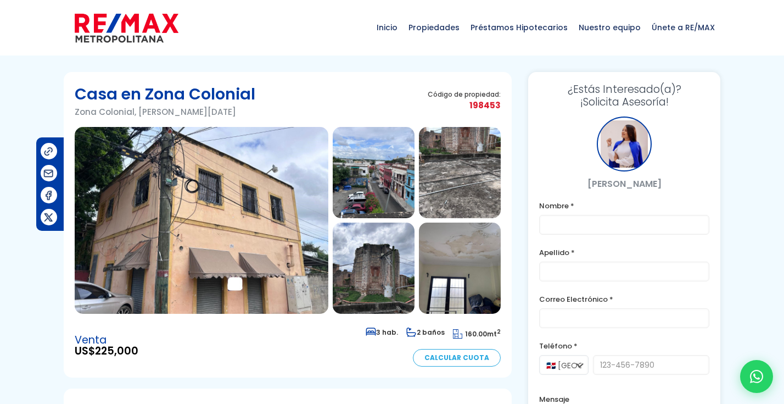
scroll to position [0, 0]
click at [455, 172] on img at bounding box center [460, 172] width 82 height 91
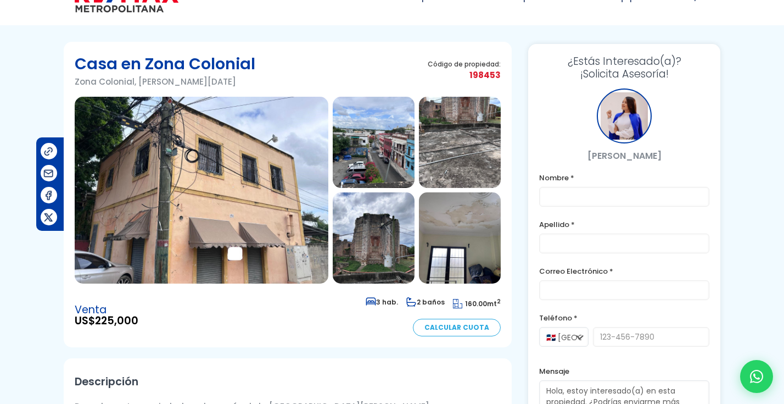
scroll to position [29, 0]
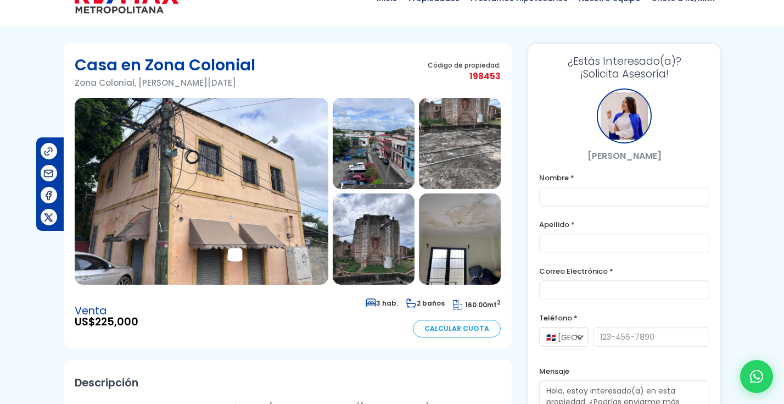
click at [455, 143] on img at bounding box center [460, 143] width 82 height 91
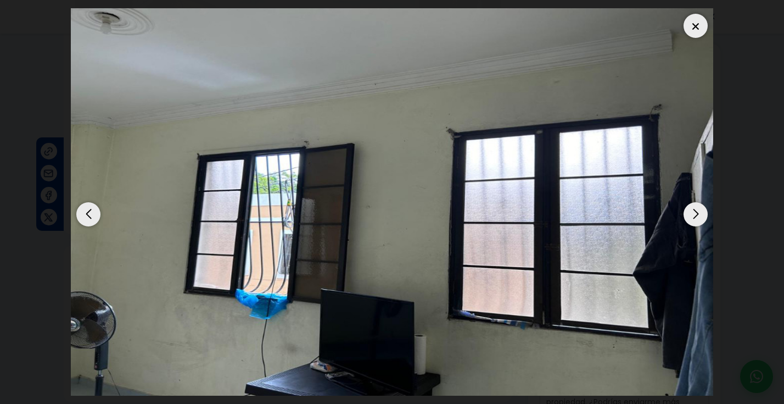
scroll to position [118, 0]
click at [697, 23] on div at bounding box center [696, 26] width 24 height 24
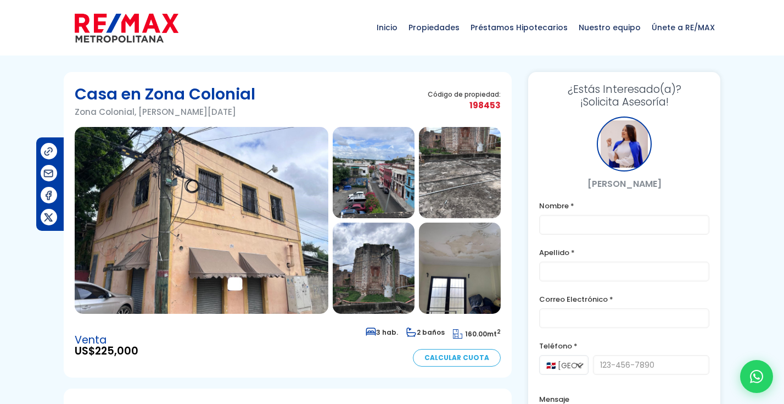
scroll to position [0, 0]
click at [246, 194] on img at bounding box center [202, 220] width 254 height 187
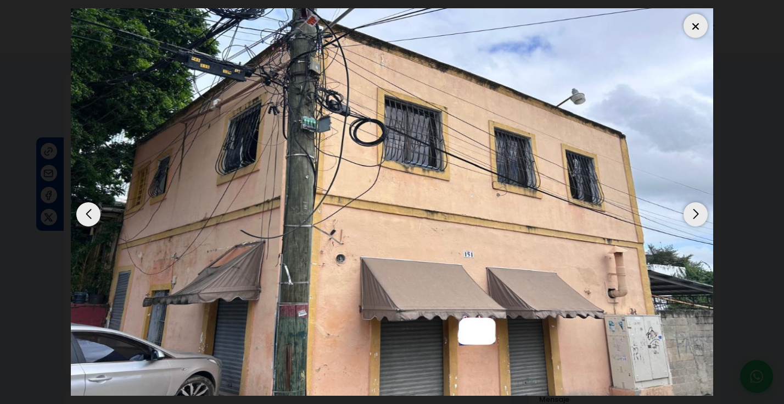
click at [691, 226] on div "Next slide" at bounding box center [696, 214] width 24 height 24
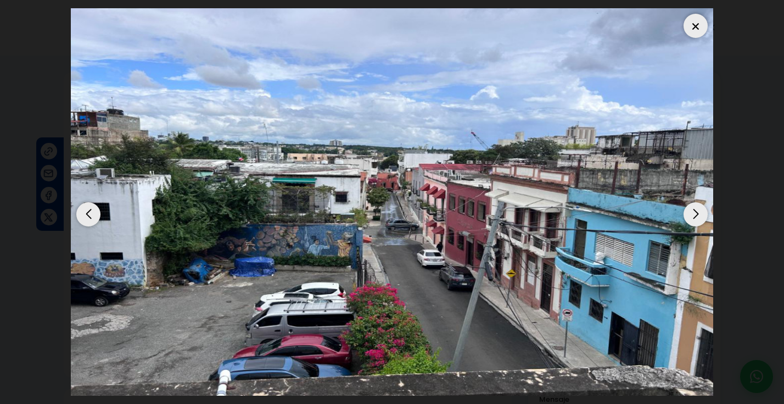
click at [694, 226] on div "Next slide" at bounding box center [696, 214] width 24 height 24
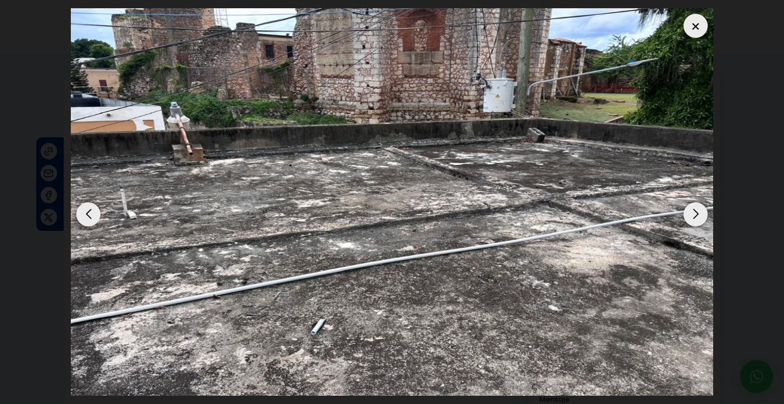
click at [696, 226] on div "Next slide" at bounding box center [696, 214] width 24 height 24
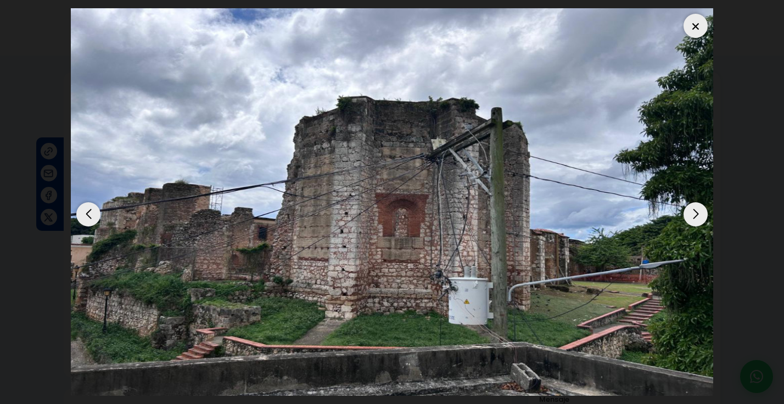
click at [696, 226] on div "Next slide" at bounding box center [696, 214] width 24 height 24
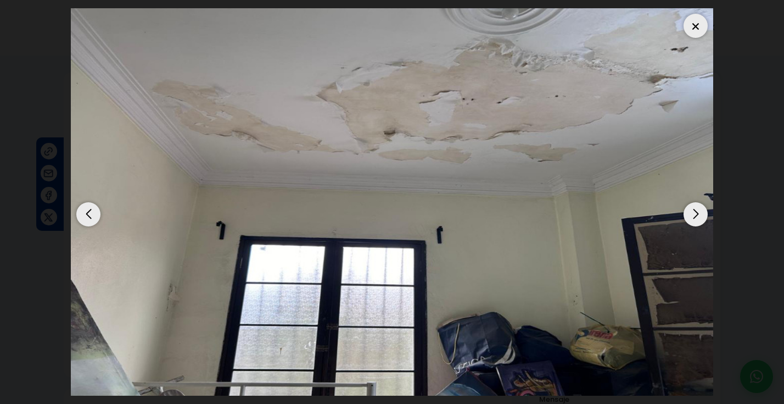
click at [696, 226] on div "Next slide" at bounding box center [696, 214] width 24 height 24
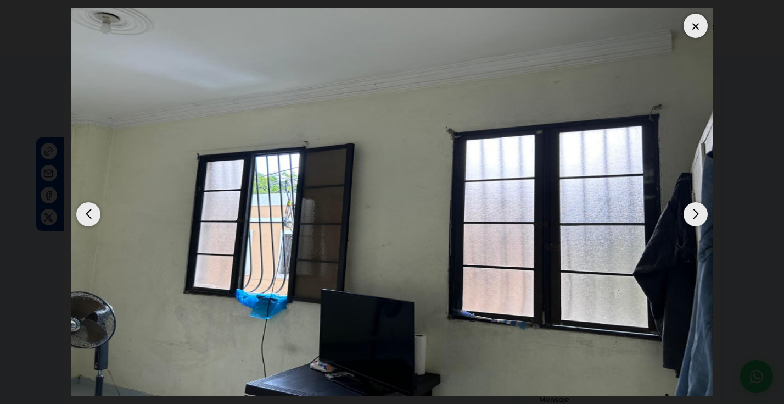
click at [696, 29] on div at bounding box center [696, 26] width 24 height 24
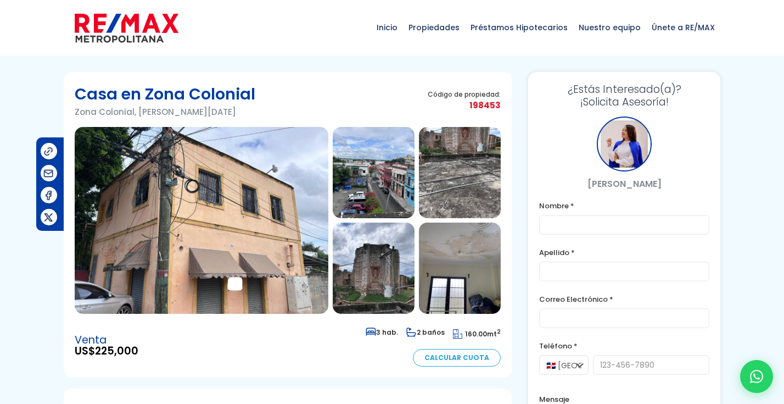
click at [295, 239] on img at bounding box center [202, 220] width 254 height 187
